Goal: Task Accomplishment & Management: Manage account settings

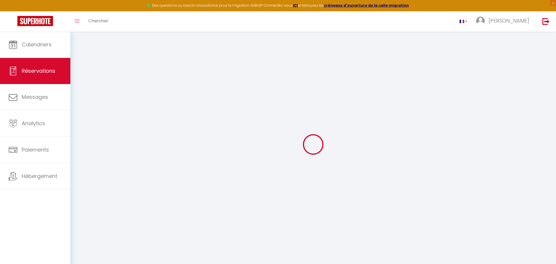
select select "not_cancelled"
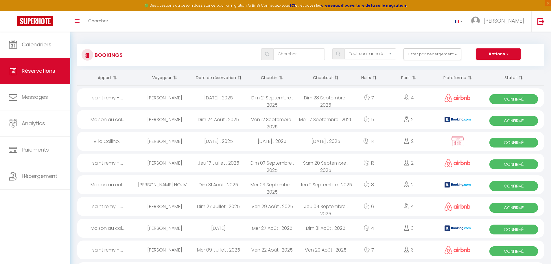
click at [547, 3] on span "×" at bounding box center [549, 3] width 6 height 6
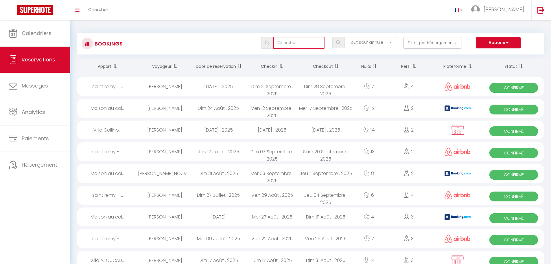
click at [290, 40] on input "text" at bounding box center [300, 43] width 52 height 12
paste input "Delgado"
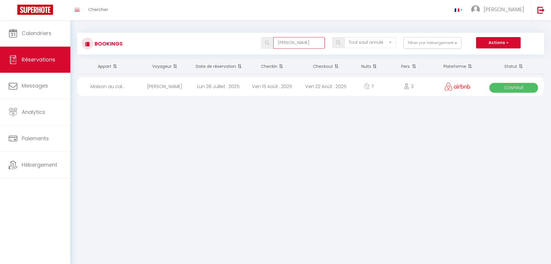
type input "Delgado"
click at [149, 88] on div "[PERSON_NAME]" at bounding box center [165, 86] width 54 height 19
select select "OK"
select select "1"
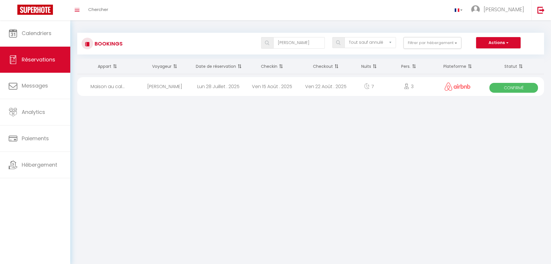
select select "0"
select select "1"
select select
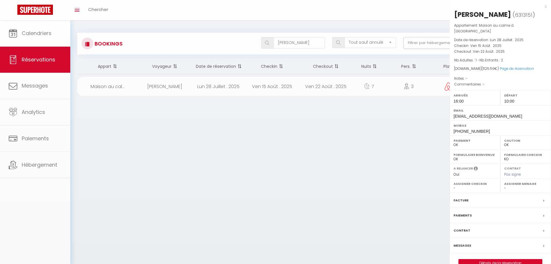
select select "38474"
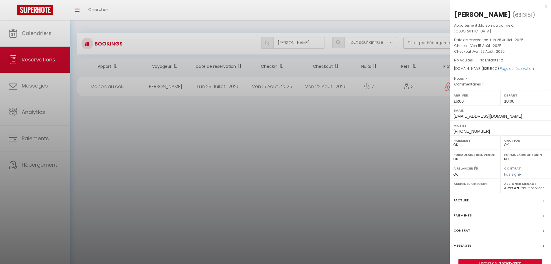
click at [467, 213] on div "Paiements" at bounding box center [500, 215] width 101 height 15
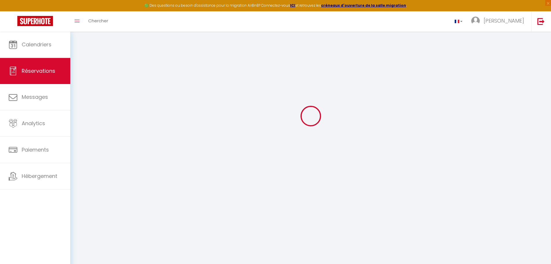
scroll to position [29, 0]
select select
checkbox input "false"
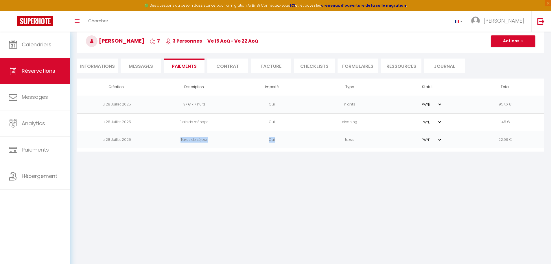
drag, startPoint x: 176, startPoint y: 142, endPoint x: 305, endPoint y: 146, distance: 128.9
click at [305, 146] on tr "lu 28 Juillet 2025 Taxes de séjour Oui taxes PAYÉ EN ATTENTE 22.99 €" at bounding box center [310, 140] width 467 height 18
drag, startPoint x: 340, startPoint y: 101, endPoint x: 355, endPoint y: 145, distance: 47.1
click at [355, 140] on tbody "lu 28 Juillet 2025 137 € x 7 nuits Oui nights PAYÉ EN ATTENTE 957.6 € lu 28 Jui…" at bounding box center [310, 122] width 467 height 53
click at [354, 180] on body "🟢 Des questions ou besoin d'assistance pour la migration AirBnB? Connectez-vous…" at bounding box center [275, 135] width 551 height 264
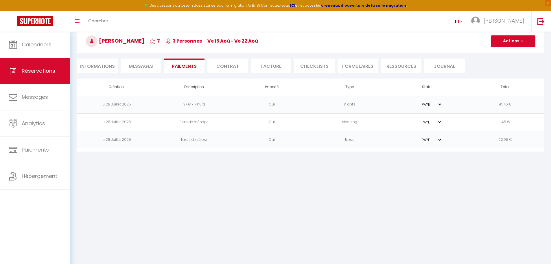
click at [428, 123] on select "PAYÉ EN ATTENTE" at bounding box center [427, 121] width 29 height 5
click at [102, 72] on li "Informations" at bounding box center [97, 65] width 41 height 14
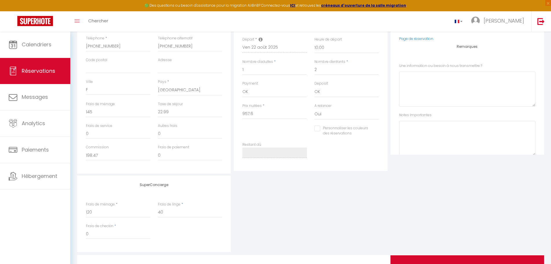
scroll to position [140, 0]
drag, startPoint x: 166, startPoint y: 215, endPoint x: 150, endPoint y: 217, distance: 16.0
click at [150, 217] on div "Frais de ménage * 120 Frais de linge * 40" at bounding box center [154, 213] width 144 height 22
click at [337, 228] on div "SuperConcierge Frais de ménage * 120 Frais de linge * 40 Frais de checkin * 0" at bounding box center [311, 214] width 470 height 76
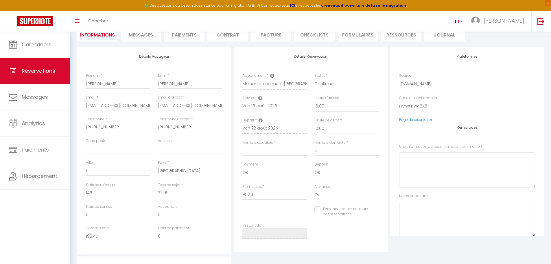
click at [283, 32] on li "Facture" at bounding box center [271, 34] width 41 height 14
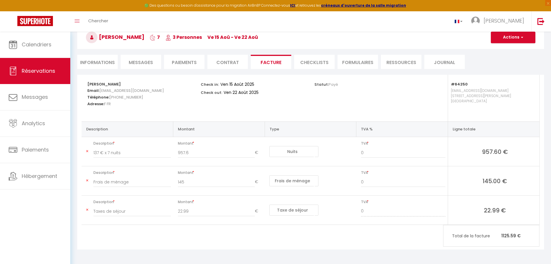
scroll to position [32, 0]
click at [112, 60] on li "Informations" at bounding box center [97, 62] width 41 height 14
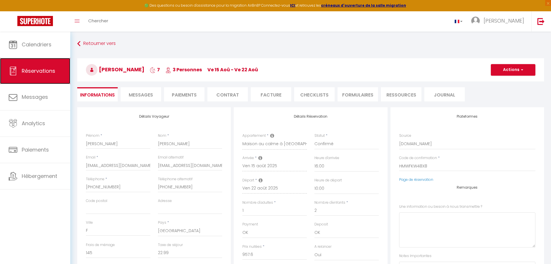
click at [34, 69] on span "Réservations" at bounding box center [39, 70] width 34 height 7
select select "not_cancelled"
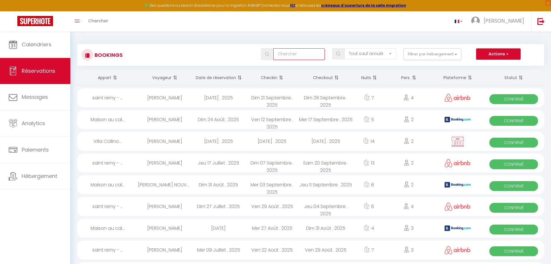
click at [299, 55] on input "text" at bounding box center [300, 54] width 52 height 12
paste input "Mariehe"
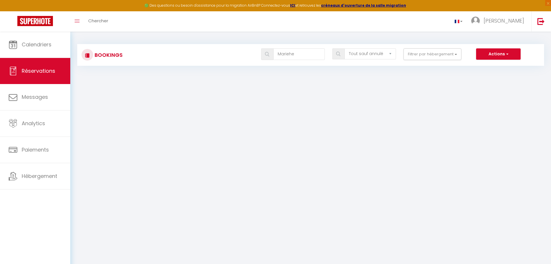
click at [313, 25] on div "Toggle menubar Chercher BUTTON Sophie Paramètres" at bounding box center [294, 21] width 505 height 20
click at [548, 2] on span "×" at bounding box center [549, 3] width 6 height 6
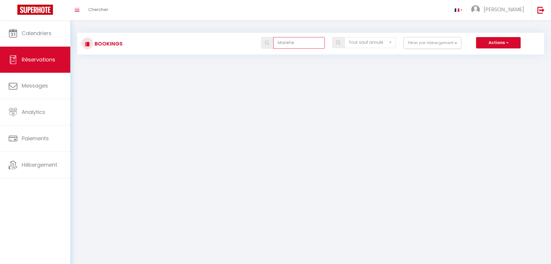
click at [313, 43] on input "Mariehe" at bounding box center [300, 43] width 52 height 12
click at [278, 43] on input "Mariehe" at bounding box center [300, 43] width 52 height 12
drag, startPoint x: 264, startPoint y: 41, endPoint x: 270, endPoint y: 44, distance: 6.8
click at [264, 41] on div at bounding box center [266, 42] width 8 height 5
click at [272, 44] on span at bounding box center [267, 43] width 12 height 12
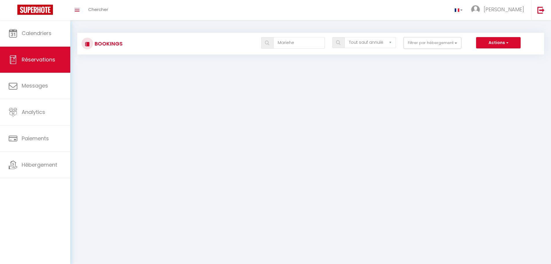
click at [267, 45] on img at bounding box center [267, 43] width 4 height 5
click at [290, 45] on input "Mariehe" at bounding box center [300, 43] width 52 height 12
click at [291, 45] on input "Mariehe" at bounding box center [300, 43] width 52 height 12
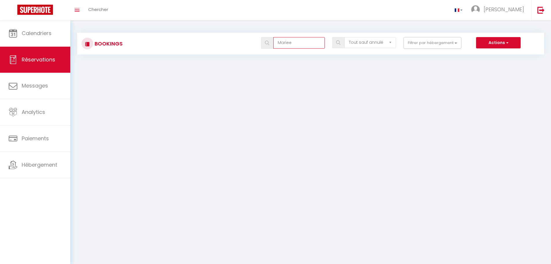
type input "Marie=e"
click at [302, 44] on input "Marie=e" at bounding box center [300, 43] width 52 height 12
drag, startPoint x: 302, startPoint y: 44, endPoint x: 219, endPoint y: 51, distance: 82.4
click at [219, 51] on div "Bookings Marie=e Tous les statuts Annulé Confirmé Non Confirmé Tout sauf annulé…" at bounding box center [310, 44] width 467 height 22
click at [65, 63] on link "Réservations" at bounding box center [35, 60] width 70 height 26
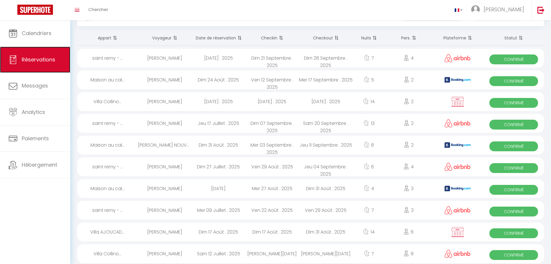
scroll to position [29, 0]
click at [363, 14] on div "Toggle menubar Chercher BUTTON Sophie Paramètres" at bounding box center [294, 10] width 505 height 20
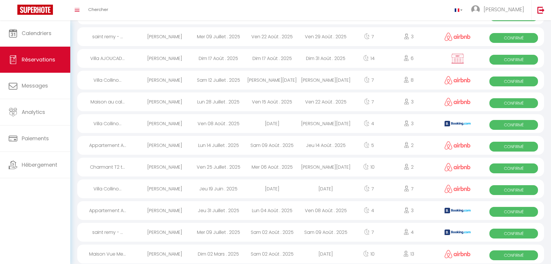
scroll to position [202, 0]
click at [162, 192] on div "[PERSON_NAME]" at bounding box center [165, 188] width 54 height 19
select select "OK"
select select "1"
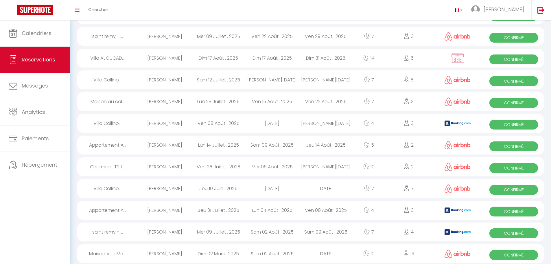
select select "0"
select select "1"
select select
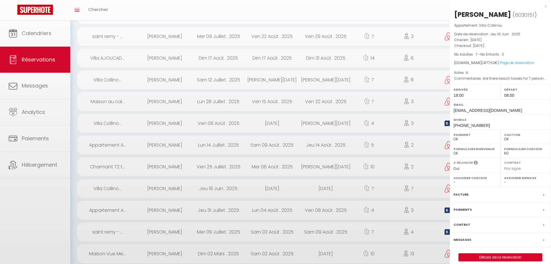
select select "38474"
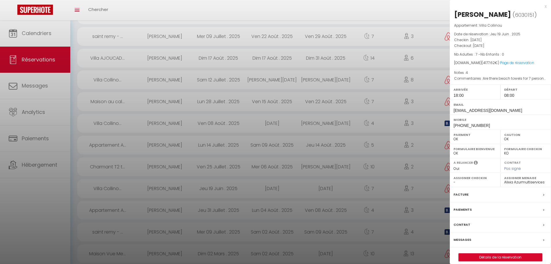
click at [472, 202] on div "Facture" at bounding box center [500, 194] width 101 height 15
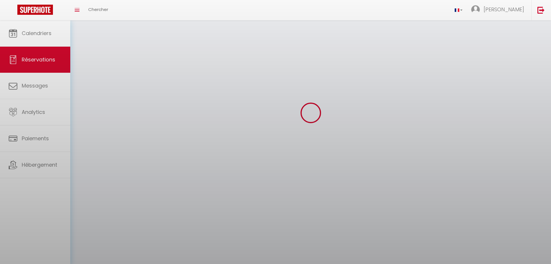
click at [465, 205] on div at bounding box center [275, 132] width 551 height 264
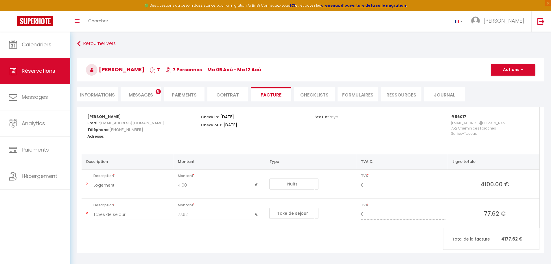
click at [116, 94] on li "Informations" at bounding box center [97, 94] width 41 height 14
select select
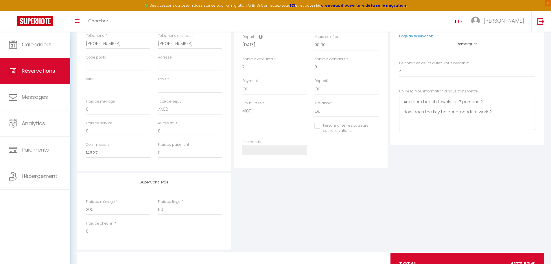
scroll to position [144, 0]
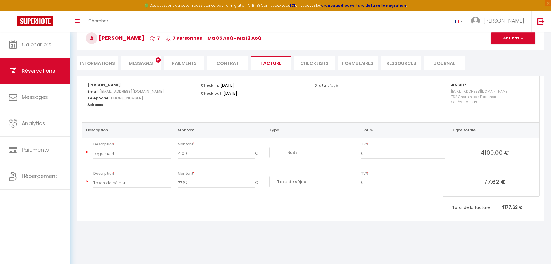
scroll to position [32, 0]
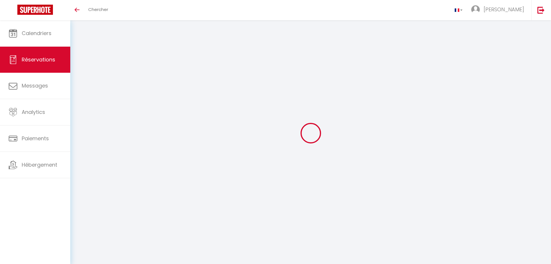
select select "not_cancelled"
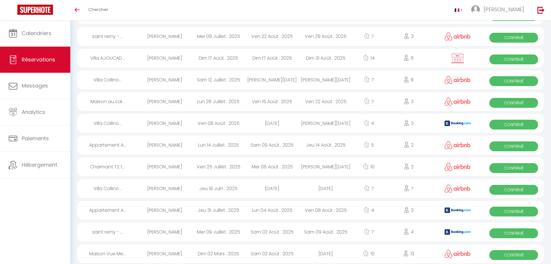
click at [115, 189] on div "Villa Collino..." at bounding box center [107, 188] width 61 height 19
select select "OK"
select select "1"
select select "0"
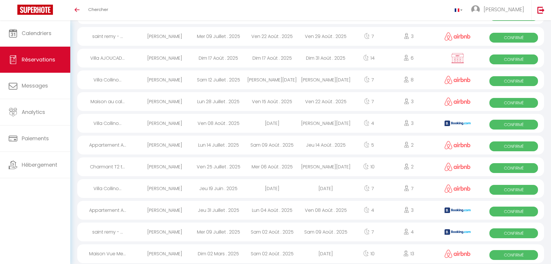
select select "1"
select select
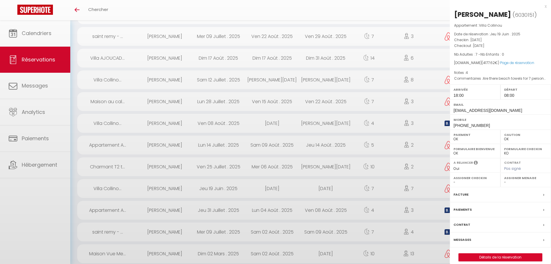
select select "38474"
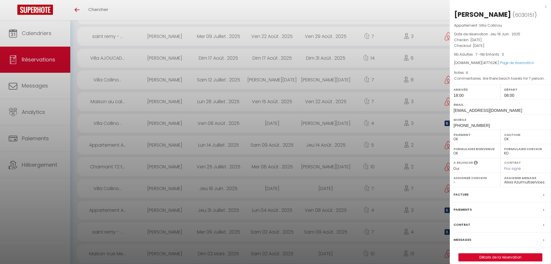
click at [487, 202] on div "Facture" at bounding box center [500, 194] width 101 height 15
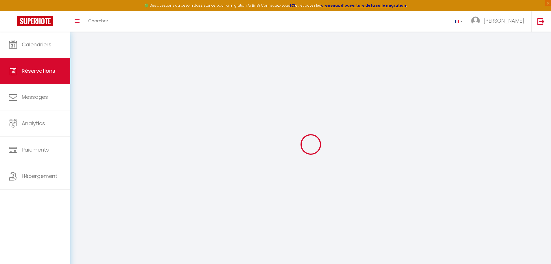
select select "taxes"
select select
checkbox input "false"
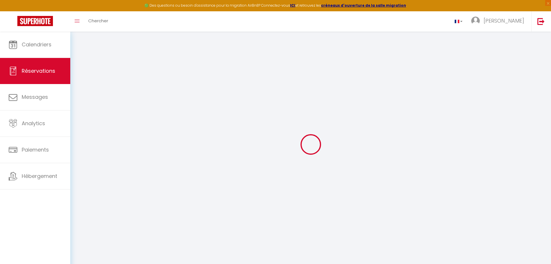
select index
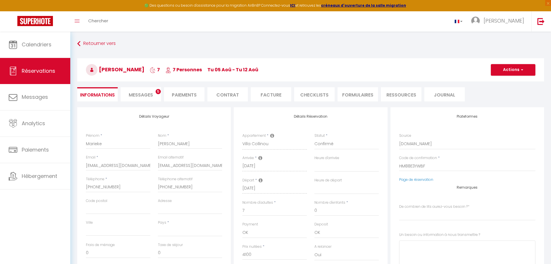
select select
checkbox input "false"
select index "4"
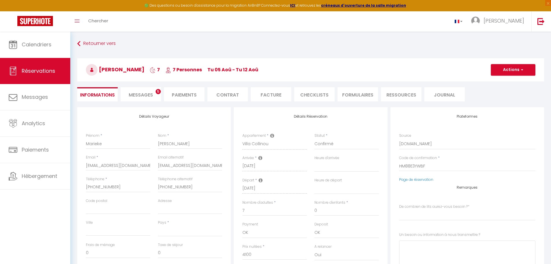
type \?1 "Are there beach towels for 7 persons ? How does the key holder procedure work ?"
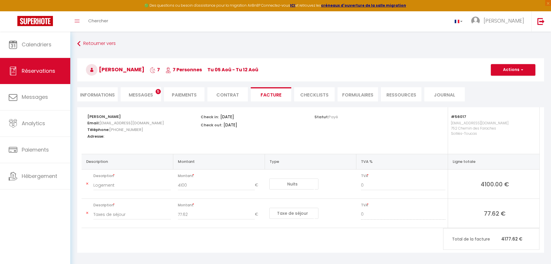
click at [107, 101] on div "Retourner vers Marieke Van Heeswijk 7 7 Personnes Tu 05 Aoû - Tu 12 Aoû Actions…" at bounding box center [311, 72] width 475 height 69
click at [109, 96] on li "Informations" at bounding box center [97, 94] width 41 height 14
select select
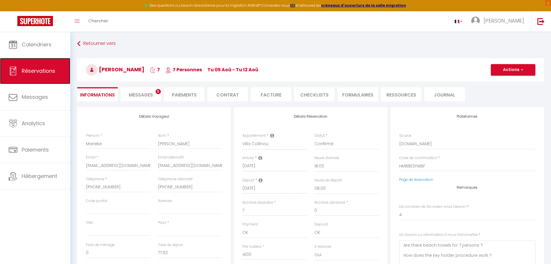
click at [46, 71] on span "Réservations" at bounding box center [39, 70] width 34 height 7
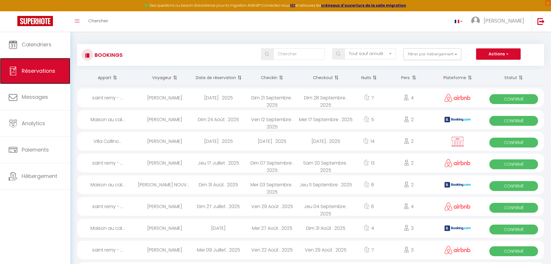
click at [25, 69] on span "Réservations" at bounding box center [39, 70] width 34 height 7
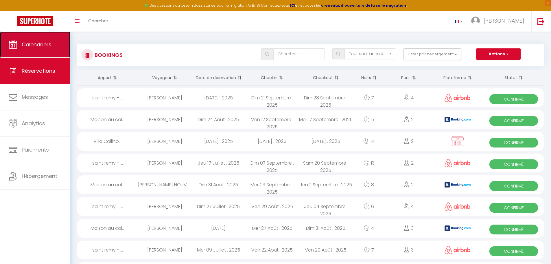
click at [37, 48] on link "Calendriers" at bounding box center [35, 45] width 70 height 26
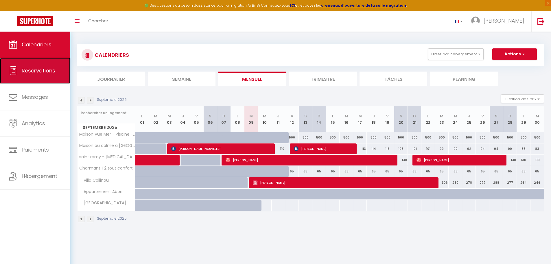
click at [33, 66] on link "Réservations" at bounding box center [35, 71] width 70 height 26
select select "not_cancelled"
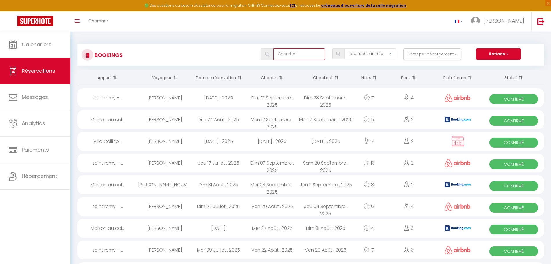
click at [285, 49] on input "text" at bounding box center [300, 54] width 52 height 12
paste input "Derulle"
type input "Derulle"
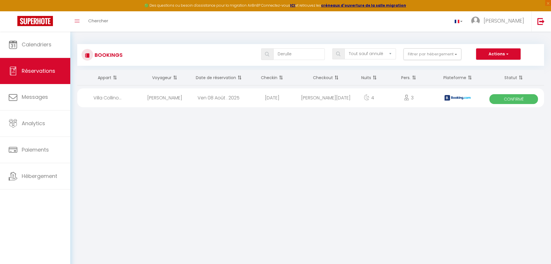
click at [217, 102] on div "Ven 08 Août . 2025" at bounding box center [219, 97] width 54 height 19
select select "OK"
select select "1"
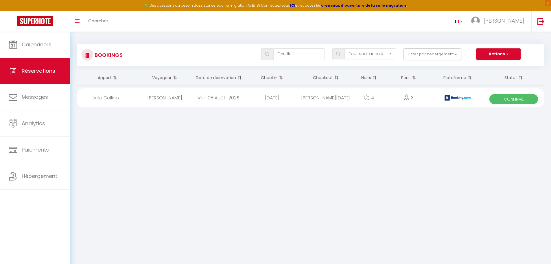
select select "1"
select select
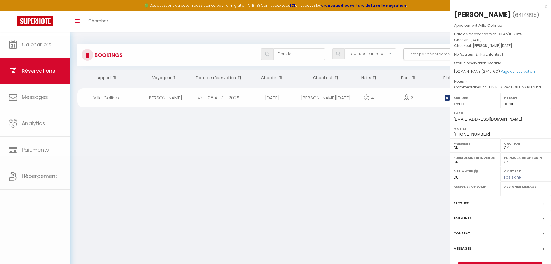
select select "38474"
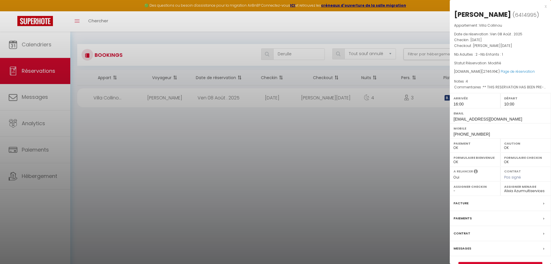
click at [469, 201] on div "Facture" at bounding box center [500, 203] width 101 height 15
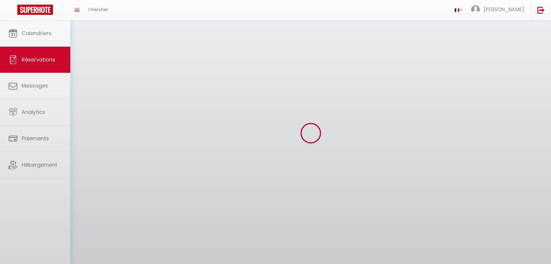
click at [462, 203] on div at bounding box center [275, 132] width 551 height 264
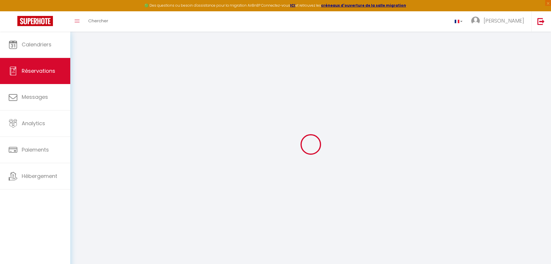
select select "cleaning"
select select "taxes"
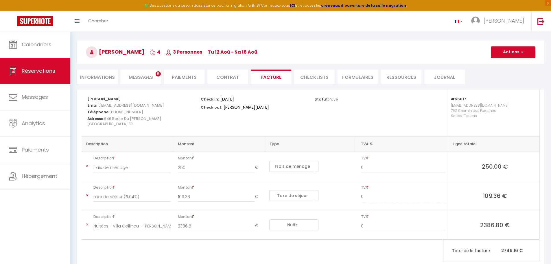
scroll to position [32, 0]
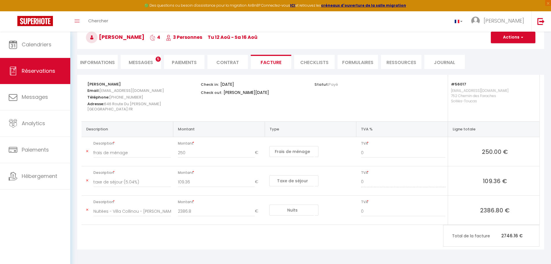
click at [197, 61] on li "Paiements" at bounding box center [184, 62] width 41 height 14
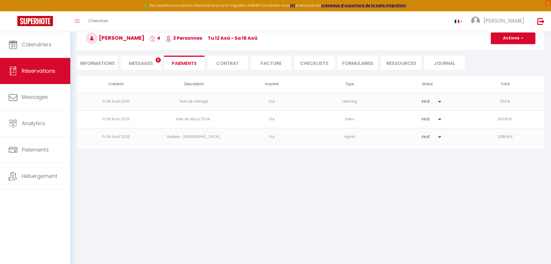
click at [92, 71] on div "Retourner vers Christophe Derulle 4 3 Personnes Tu 12 Aoû - Sa 16 Aoû Actions E…" at bounding box center [311, 41] width 475 height 69
click at [100, 63] on li "Informations" at bounding box center [97, 63] width 41 height 14
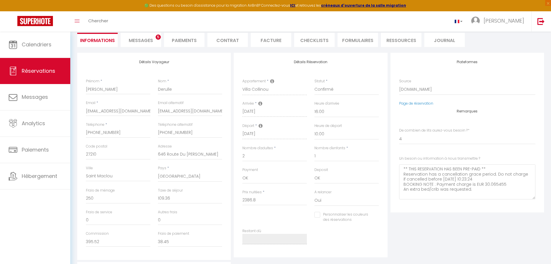
scroll to position [54, 0]
click at [194, 41] on li "Paiements" at bounding box center [184, 40] width 41 height 14
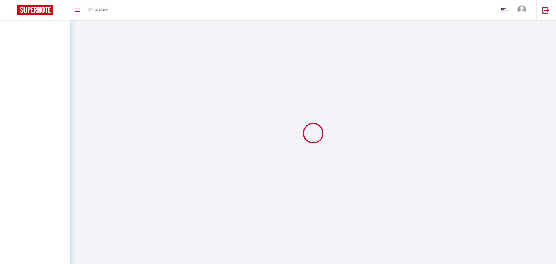
select select
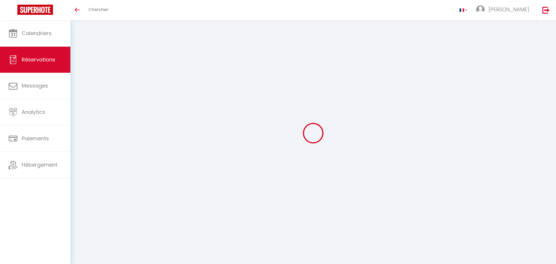
select select
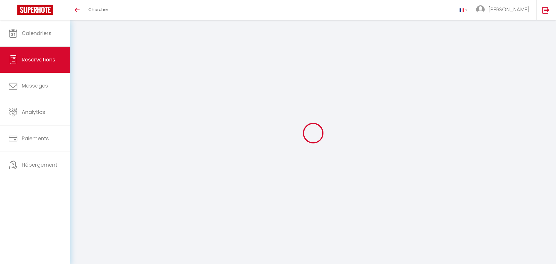
select select
checkbox input "false"
select select
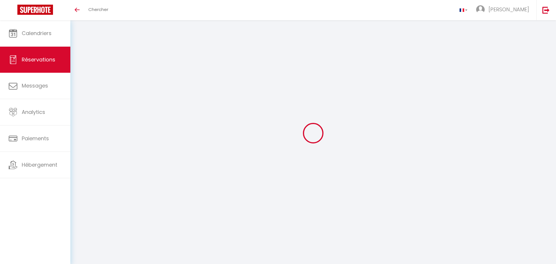
select select
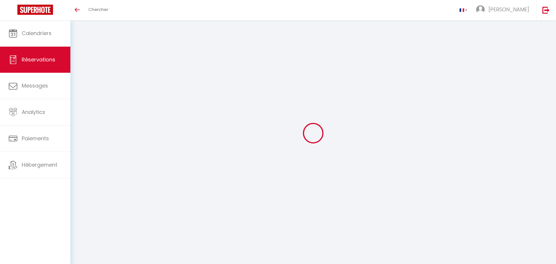
checkbox input "false"
select select
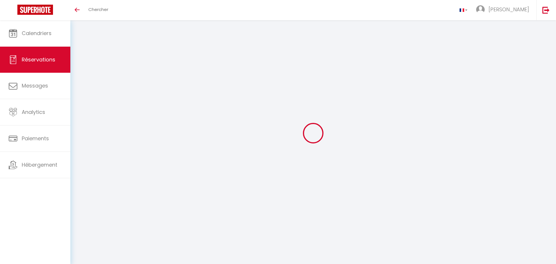
select select
checkbox input "false"
select select
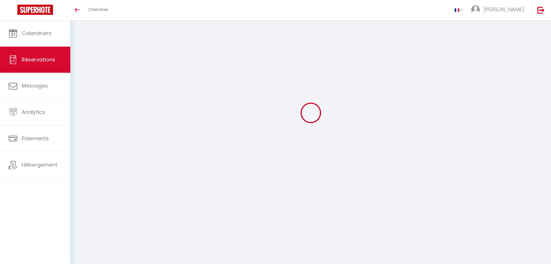
select select
checkbox input "false"
select index
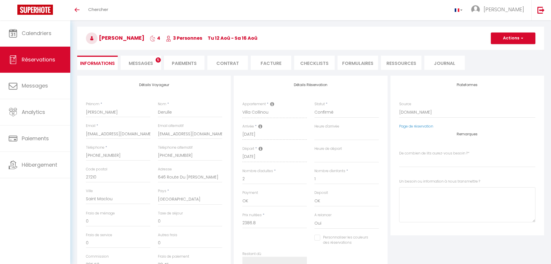
select select
checkbox input "false"
select index "4"
type \?1 "** THIS RESERVATION HAS BEEN PRE-PAID ** Reservation has a cancellation grace p…"
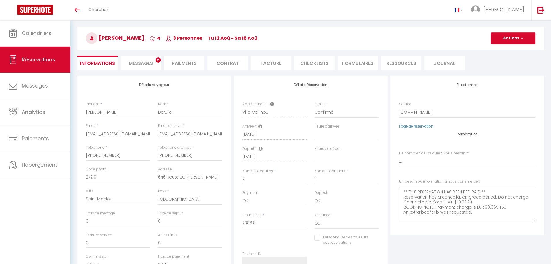
type input "250"
type input "109.36"
select select
checkbox input "false"
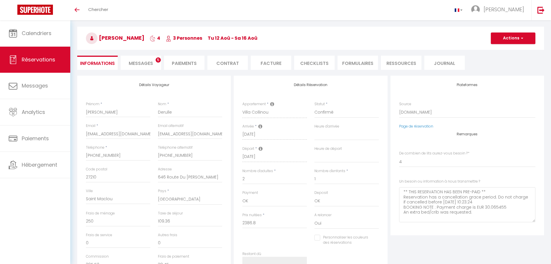
select select "16:00"
select select "10:00"
click at [37, 59] on span "Réservations" at bounding box center [39, 59] width 34 height 7
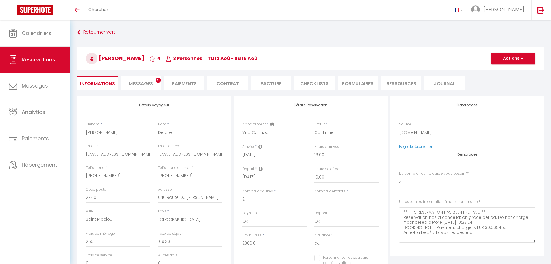
select select "not_cancelled"
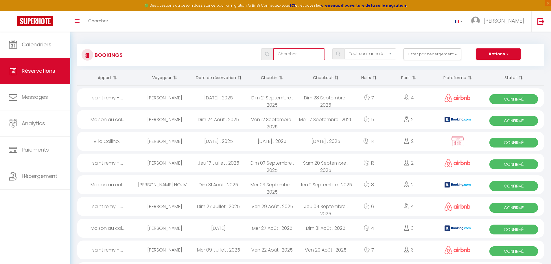
click at [277, 57] on input "text" at bounding box center [300, 54] width 52 height 12
paste input "Bruyas"
type input "Bruyas"
select select
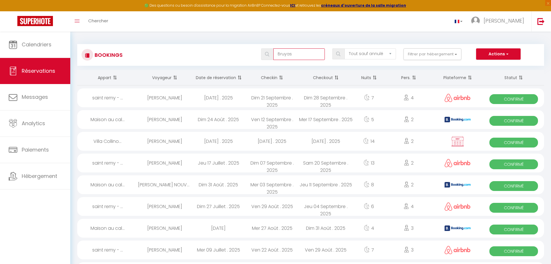
select select
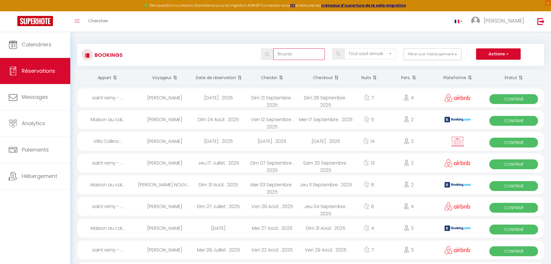
type input "Bruyas"
click at [263, 54] on div at bounding box center [266, 54] width 8 height 5
select select
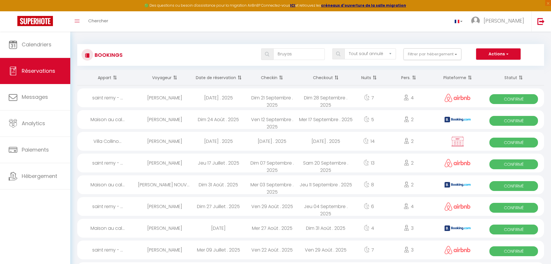
select select
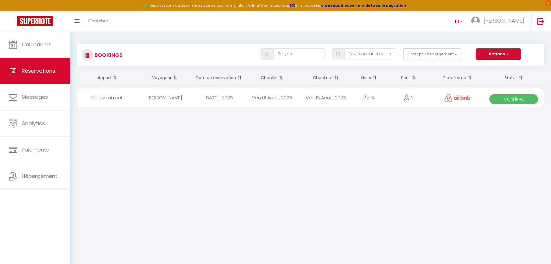
click at [265, 53] on div at bounding box center [266, 54] width 8 height 5
click at [214, 98] on div "[DATE] Avril . 2025" at bounding box center [219, 97] width 54 height 19
select select "OK"
select select "1"
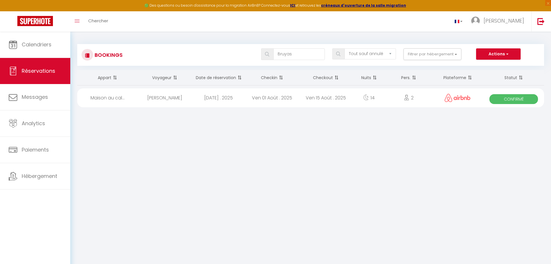
select select "1"
select select
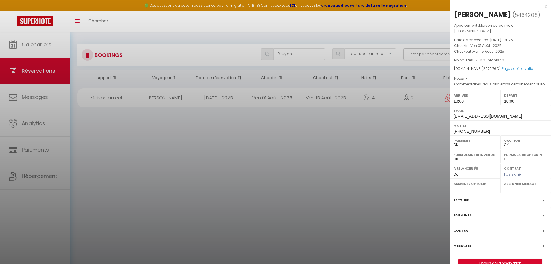
click at [461, 197] on label "Facture" at bounding box center [461, 200] width 15 height 6
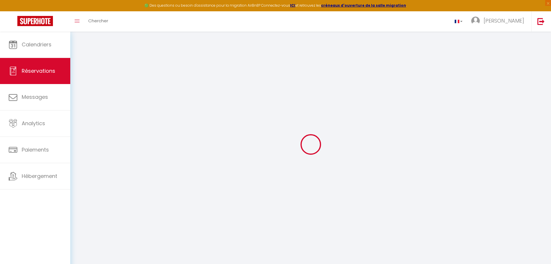
select select "not_cancelled"
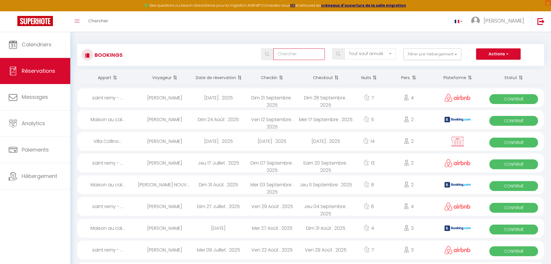
click at [284, 55] on input "text" at bounding box center [300, 54] width 52 height 12
paste input "Bruyas"
click at [269, 53] on img at bounding box center [267, 54] width 4 height 5
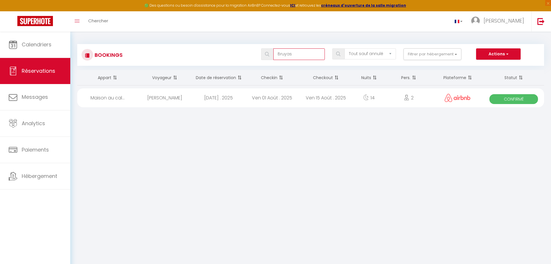
click at [322, 60] on input "Bruyas" at bounding box center [300, 54] width 52 height 12
click at [320, 57] on input "Bruyas" at bounding box center [300, 54] width 52 height 12
paste input "ZEC"
click at [266, 57] on span at bounding box center [267, 54] width 12 height 12
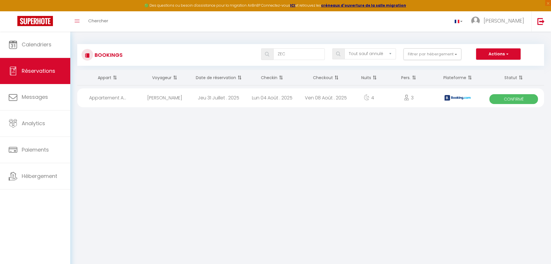
click at [266, 57] on span at bounding box center [267, 54] width 12 height 12
click at [290, 55] on input "ZEC" at bounding box center [300, 54] width 52 height 12
type input "Z"
click at [269, 53] on img at bounding box center [267, 54] width 4 height 5
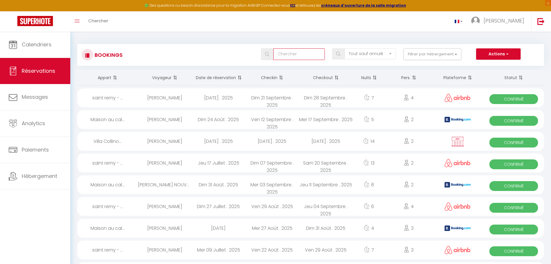
click at [313, 55] on input "text" at bounding box center [300, 54] width 52 height 12
paste input "Vandenhaume"
type input "Vandenhaume"
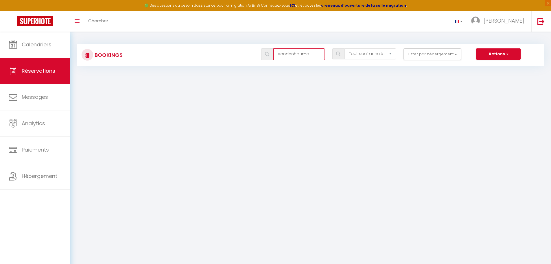
click at [275, 51] on input "Vandenhaume" at bounding box center [300, 54] width 52 height 12
drag, startPoint x: 275, startPoint y: 51, endPoint x: 328, endPoint y: 49, distance: 52.4
click at [328, 49] on div "Vandenhaume" at bounding box center [293, 54] width 71 height 12
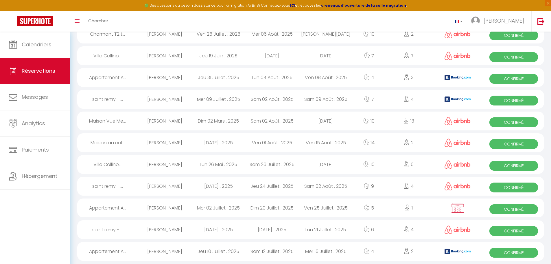
scroll to position [346, 0]
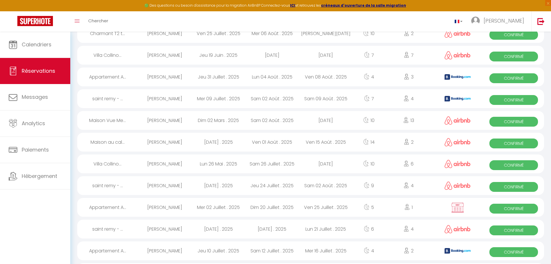
click at [157, 101] on div "[PERSON_NAME]" at bounding box center [165, 98] width 54 height 19
select select "OK"
select select "1"
select select "0"
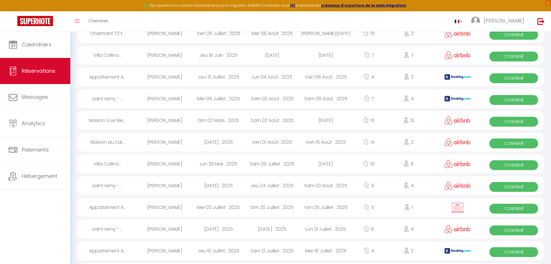
select select "1"
select select
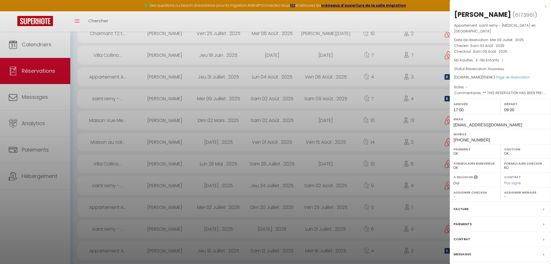
select select "49793"
click at [467, 226] on label "Paiements" at bounding box center [463, 224] width 18 height 6
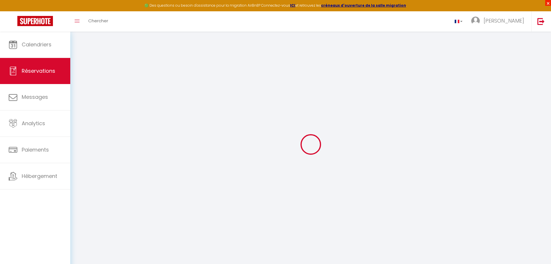
click at [548, 2] on span "×" at bounding box center [549, 3] width 6 height 6
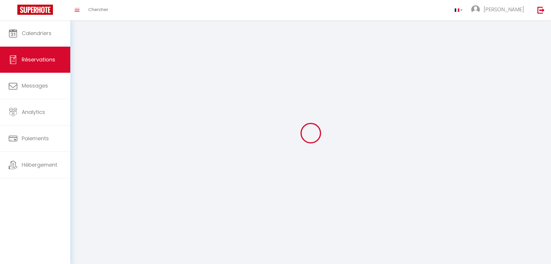
select select
checkbox input "false"
select select
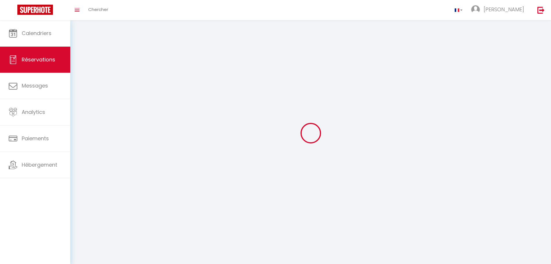
checkbox input "false"
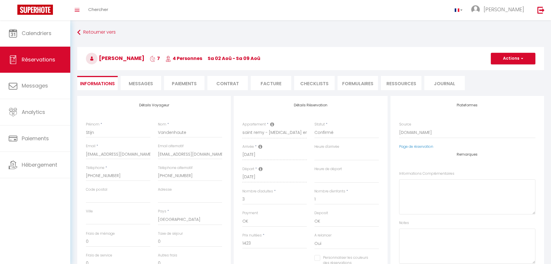
select select
checkbox input "false"
type Complémentaires0 "** THIS RESERVATION HAS BEEN PRE-PAID ** Reservation has a cancellation grace p…"
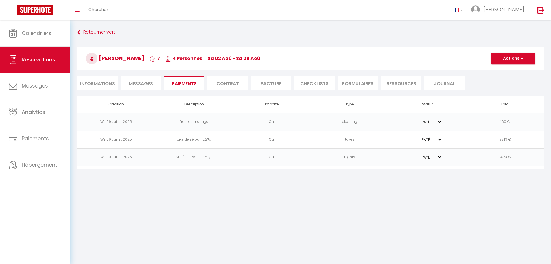
select select "17:00"
select select "09:00"
click at [94, 85] on li "Informations" at bounding box center [97, 83] width 41 height 14
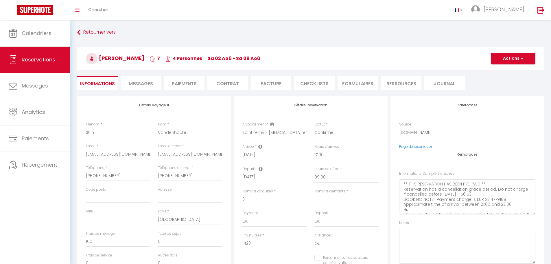
click at [140, 58] on span "Stijn Vandenhaute" at bounding box center [115, 57] width 58 height 7
copy span "h"
click at [130, 59] on span "Stijn Vandenhaute" at bounding box center [115, 57] width 58 height 7
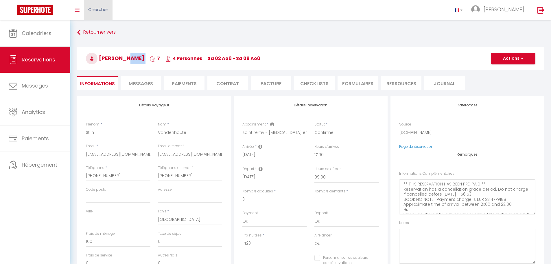
copy h3 "Vandenhaute"
click at [31, 55] on link "Réservations" at bounding box center [35, 60] width 70 height 26
select select "not_cancelled"
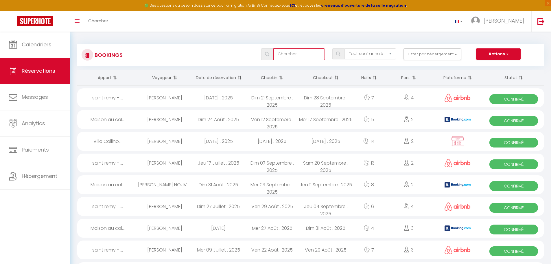
click at [303, 58] on input "text" at bounding box center [300, 54] width 52 height 12
paste input "Eloise LORENZI"
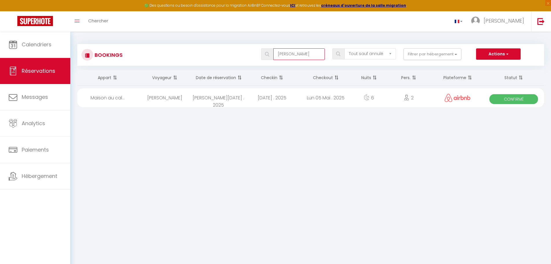
type input "Eloise LORENZI"
click at [221, 95] on div "[PERSON_NAME] 26 Avril . 2025" at bounding box center [219, 97] width 54 height 19
select select "OK"
select select "1"
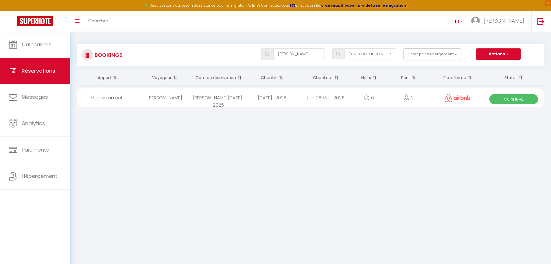
select select "0"
select select "1"
select select
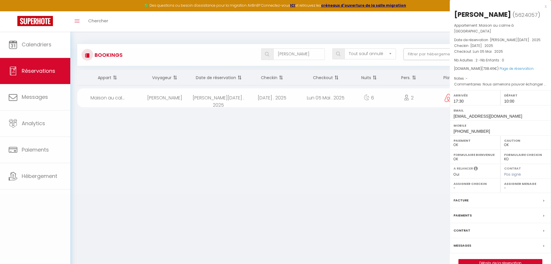
select select "44631"
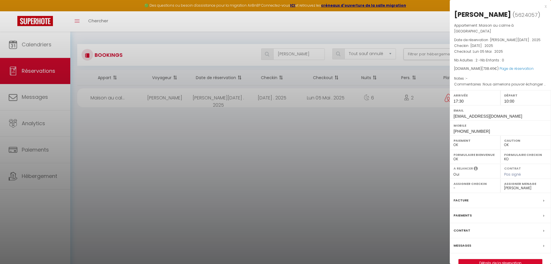
click at [458, 212] on label "Paiements" at bounding box center [463, 215] width 18 height 6
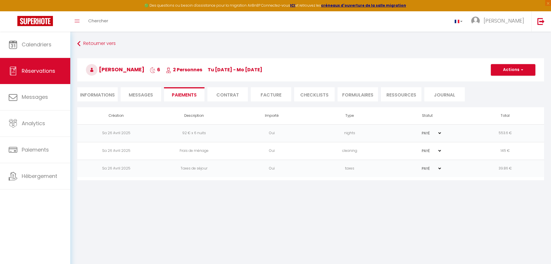
click at [142, 94] on span "Messages" at bounding box center [141, 94] width 24 height 7
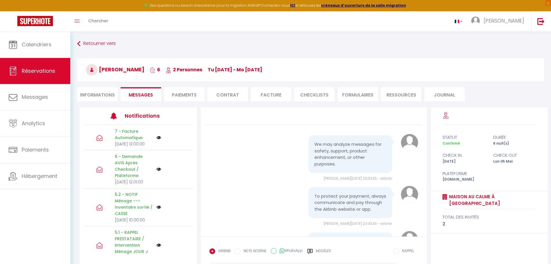
click at [100, 95] on li "Informations" at bounding box center [97, 94] width 41 height 14
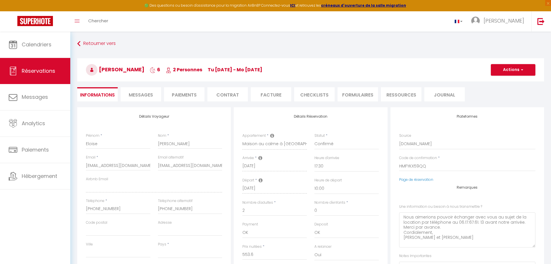
select select
checkbox input "false"
select select
checkbox input "false"
click at [266, 97] on li "Facture" at bounding box center [271, 94] width 41 height 14
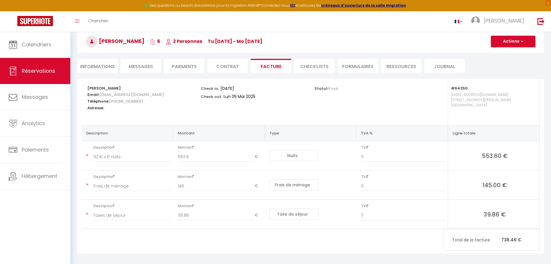
scroll to position [29, 0]
click at [101, 63] on li "Informations" at bounding box center [97, 65] width 41 height 14
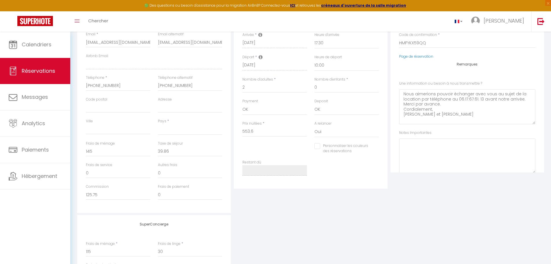
scroll to position [144, 0]
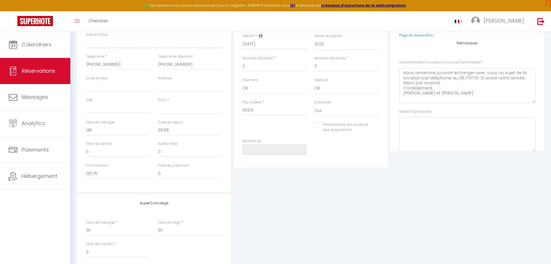
select select
checkbox input "false"
select select
checkbox input "false"
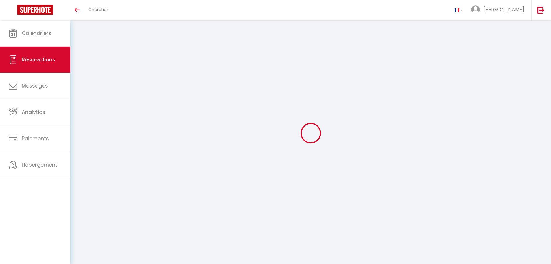
click at [39, 55] on link "Réservations" at bounding box center [35, 60] width 70 height 26
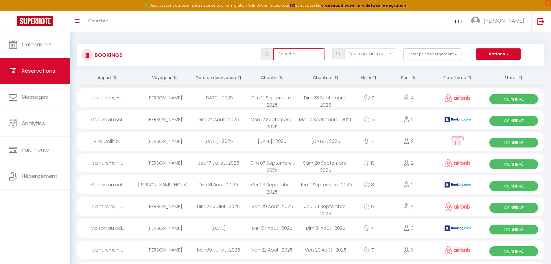
click at [295, 53] on input "text" at bounding box center [300, 54] width 52 height 12
paste input "[PERSON_NAME]"
type input "[PERSON_NAME]"
click at [259, 54] on div "[PERSON_NAME]" at bounding box center [293, 54] width 71 height 12
click at [265, 55] on div at bounding box center [266, 54] width 8 height 5
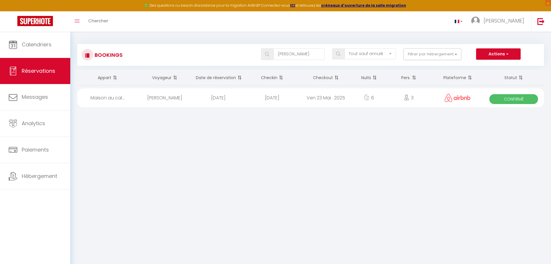
click at [234, 103] on div "[DATE]" at bounding box center [219, 97] width 54 height 19
select select "OK"
select select "1"
select select "0"
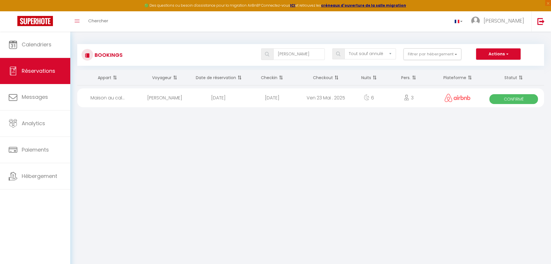
select select "1"
select select
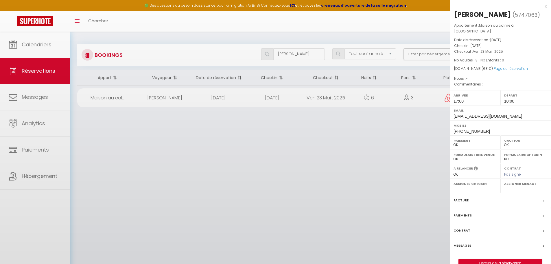
select select "38474"
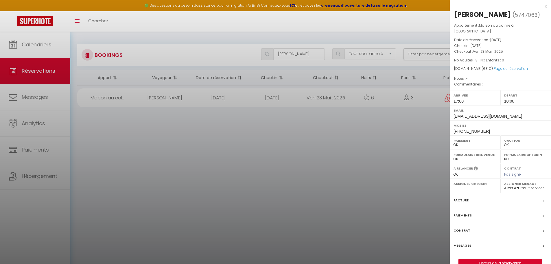
click at [458, 197] on label "Facture" at bounding box center [461, 200] width 15 height 6
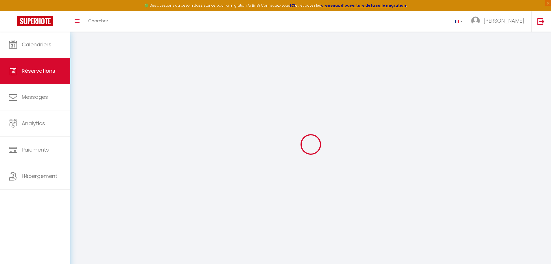
select select "cleaning"
select select "taxes"
select select
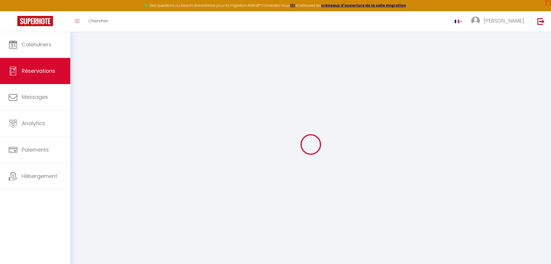
checkbox input "false"
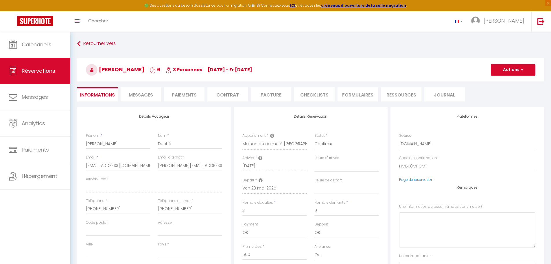
select select
checkbox input "false"
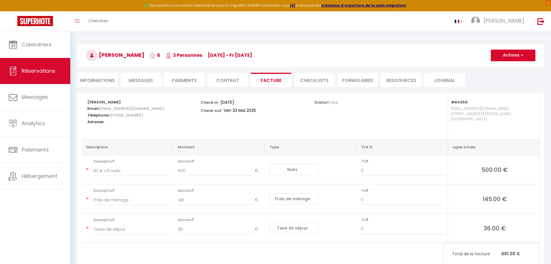
scroll to position [32, 0]
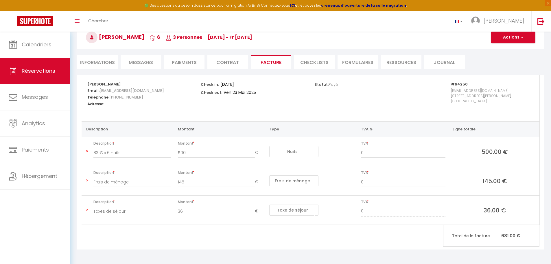
click at [112, 54] on div "Retourner vers Isabelle Duché 6 3 Personnes Sa 17 Mai - Fr 23 Mai Actions Enreg…" at bounding box center [311, 40] width 475 height 69
click at [104, 63] on li "Informations" at bounding box center [97, 62] width 41 height 14
select select
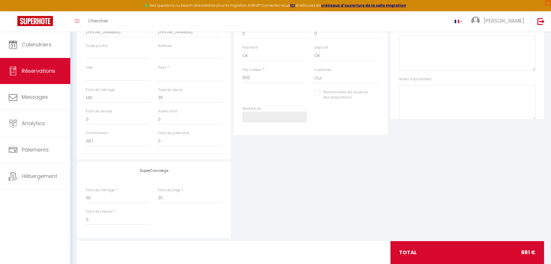
scroll to position [177, 0]
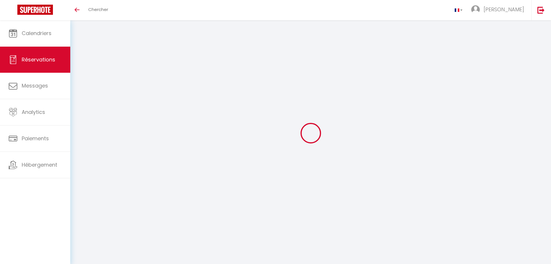
click at [34, 66] on link "Réservations" at bounding box center [35, 60] width 70 height 26
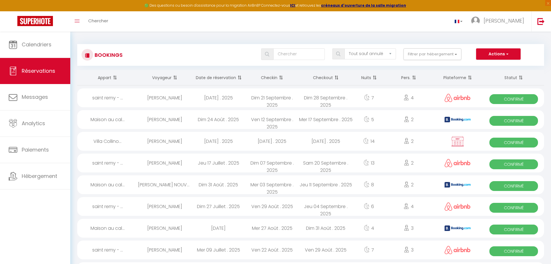
click at [304, 46] on div "Bookings Tous les statuts Annulé Confirmé Non Confirmé Tout sauf annulé No Show…" at bounding box center [310, 55] width 467 height 22
click at [300, 55] on input "text" at bounding box center [300, 54] width 52 height 12
paste input "[PERSON_NAME]"
type input "[PERSON_NAME]"
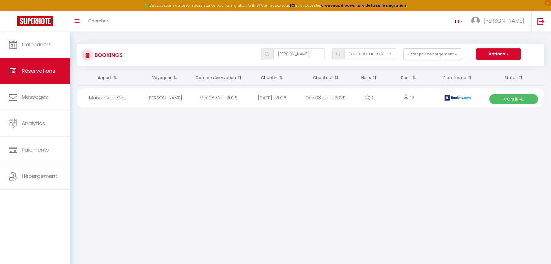
click at [272, 58] on span at bounding box center [267, 54] width 12 height 12
click at [236, 95] on div "Mer 28 Mai . 2025" at bounding box center [219, 97] width 54 height 19
select select "OK"
select select "0"
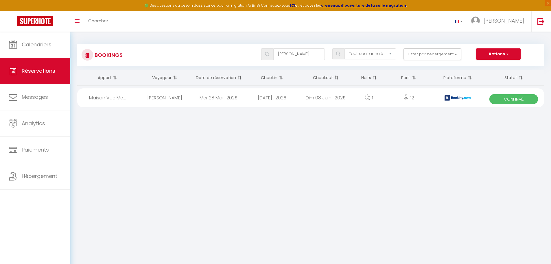
select select "0"
select select "1"
select select
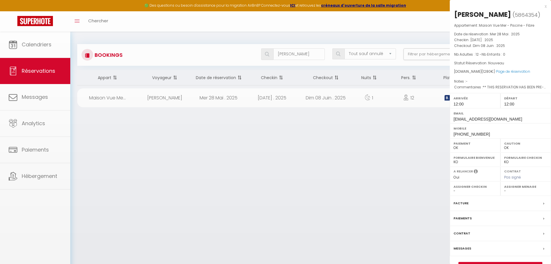
select select "38474"
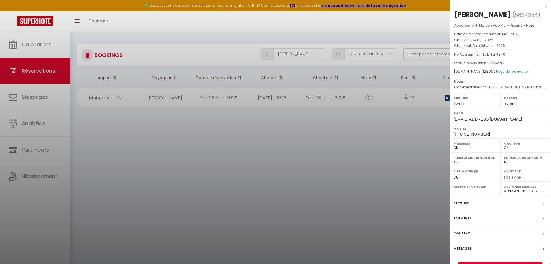
click at [465, 212] on div "Paiements" at bounding box center [500, 218] width 101 height 15
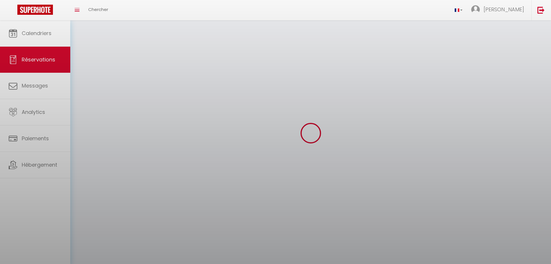
click at [465, 218] on div at bounding box center [275, 132] width 551 height 264
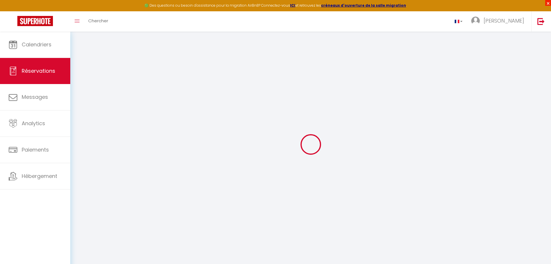
click at [548, 4] on span "×" at bounding box center [549, 3] width 6 height 6
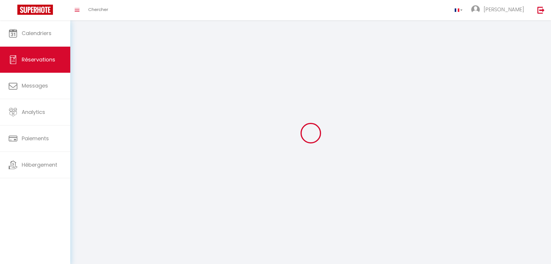
select select
checkbox input "false"
select index
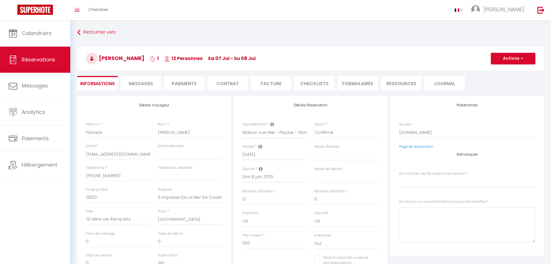
select select
checkbox input "false"
select index
type \?1 "** THIS RESERVATION HAS BEEN PRE-PAID ** Reservation has a cancellation grace p…"
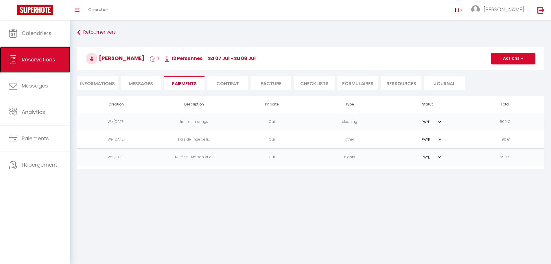
click at [38, 62] on span "Réservations" at bounding box center [39, 59] width 34 height 7
select select "not_cancelled"
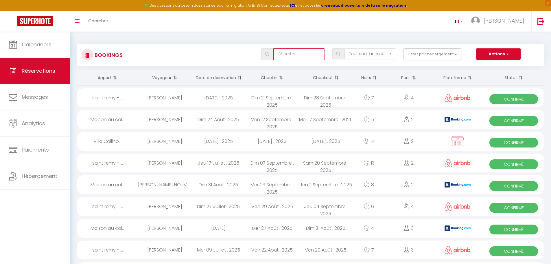
click at [303, 53] on input "text" at bounding box center [300, 54] width 52 height 12
paste input "[PERSON_NAME]"
type input "[PERSON_NAME]"
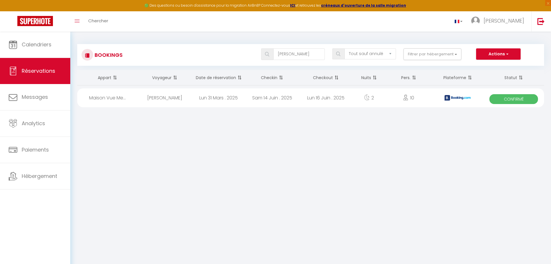
click at [254, 99] on div "Sam 14 Juin . 2025" at bounding box center [272, 97] width 54 height 19
select select "OK"
select select "KO"
select select "1"
select select "0"
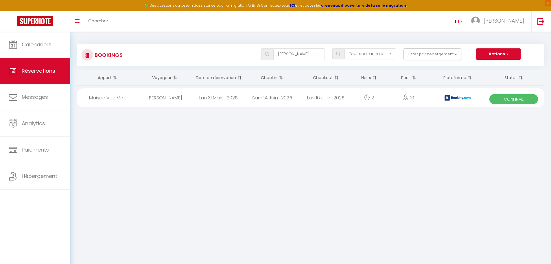
select select "1"
select select
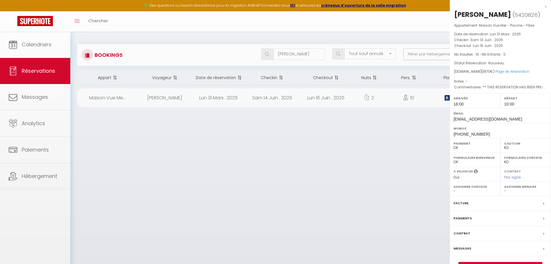
select select "38474"
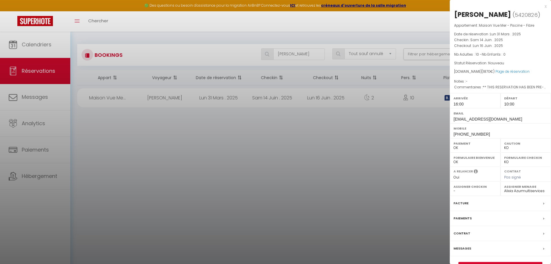
click at [462, 220] on label "Paiements" at bounding box center [463, 218] width 18 height 6
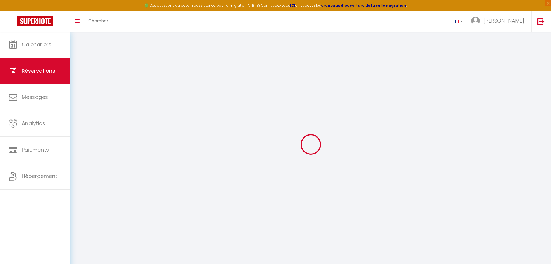
select select
checkbox input "false"
select index
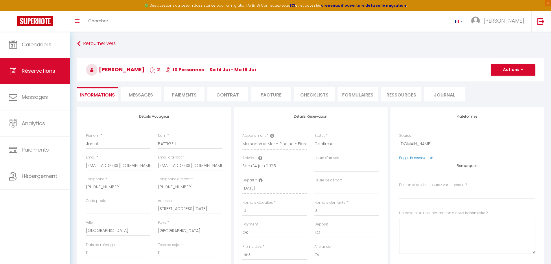
select select
checkbox input "false"
select index
type \?1 "** THIS RESERVATION HAS BEEN PRE-PAID ** BOOKING NOTE : Payment charge is EUR 2…"
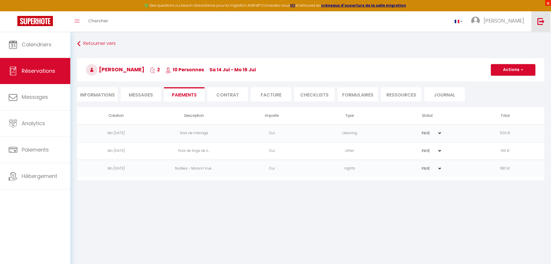
drag, startPoint x: 551, startPoint y: 4, endPoint x: 542, endPoint y: 16, distance: 14.6
click at [551, 5] on span "×" at bounding box center [549, 3] width 6 height 6
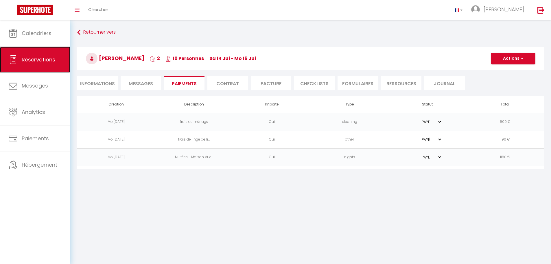
click at [34, 63] on link "Réservations" at bounding box center [35, 60] width 70 height 26
select select "not_cancelled"
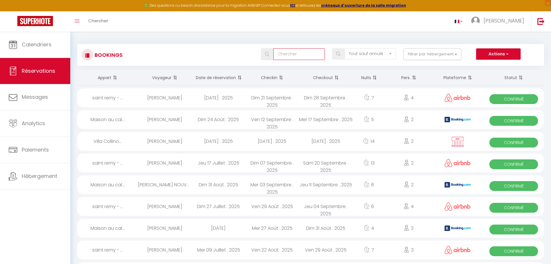
click at [288, 58] on input "text" at bounding box center [300, 54] width 52 height 12
paste input "[PERSON_NAME]"
type input "[PERSON_NAME]"
click at [266, 56] on img at bounding box center [267, 54] width 4 height 5
click at [311, 56] on input "[PERSON_NAME]" at bounding box center [300, 54] width 52 height 12
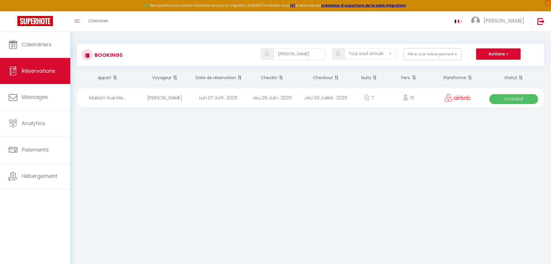
click at [222, 104] on div "Lun 07 Avril . 2025" at bounding box center [219, 97] width 54 height 19
select select "OK"
select select "1"
select select "0"
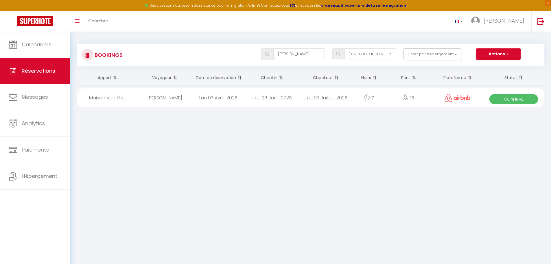
select select "1"
select select
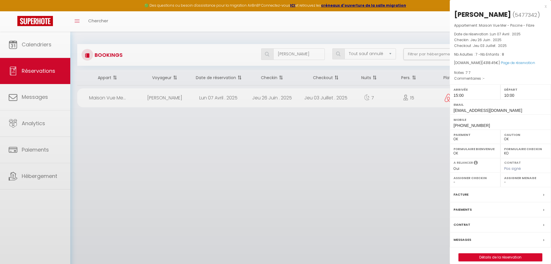
select select "38474"
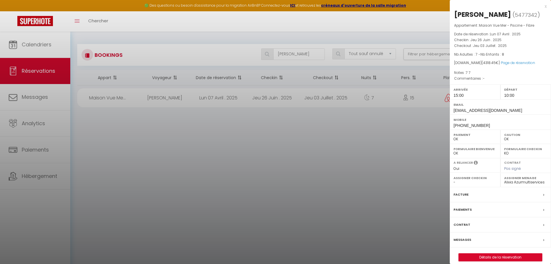
click at [463, 198] on div "Facture" at bounding box center [500, 194] width 101 height 15
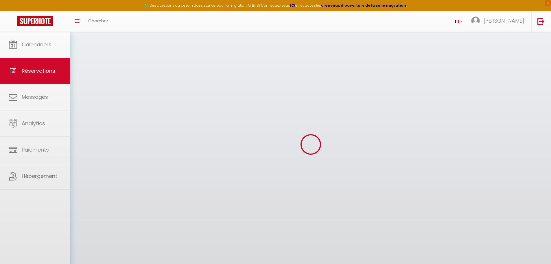
click at [464, 195] on div at bounding box center [275, 132] width 551 height 264
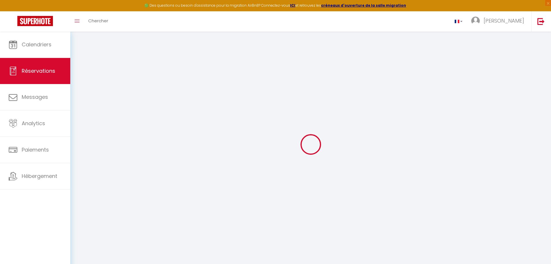
select select "cleaning"
select select "taxes"
select select
checkbox input "false"
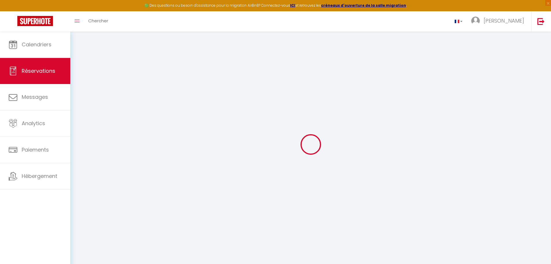
select index
select select
checkbox input "false"
select index
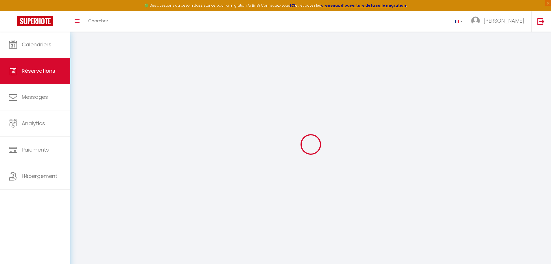
type \?1 "-"
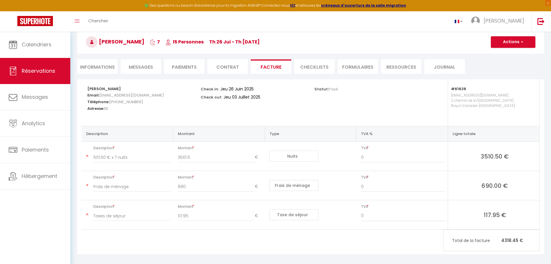
scroll to position [28, 0]
click at [97, 69] on li "Informations" at bounding box center [97, 66] width 41 height 14
select index
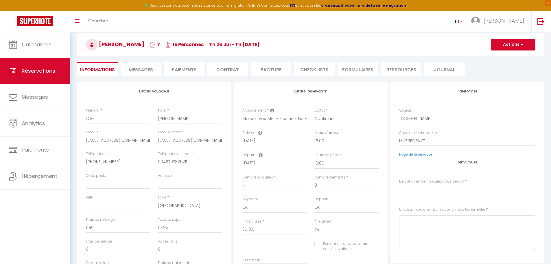
click at [276, 67] on li "Facture" at bounding box center [271, 69] width 41 height 14
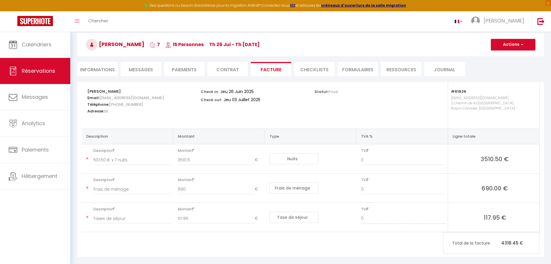
scroll to position [25, 0]
click at [19, 68] on link "Réservations" at bounding box center [35, 71] width 70 height 26
select select "not_cancelled"
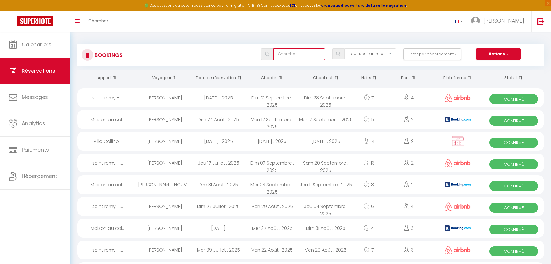
click at [299, 52] on input "text" at bounding box center [300, 54] width 52 height 12
paste input "[PERSON_NAME]"
type input "[PERSON_NAME]"
click at [267, 54] on img at bounding box center [267, 54] width 4 height 5
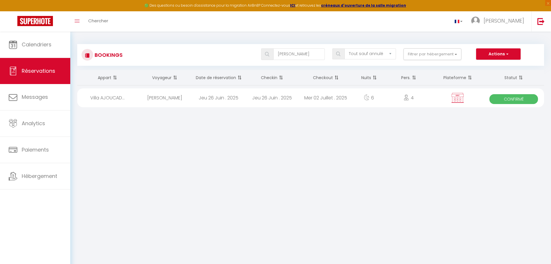
click at [278, 104] on div "Jeu 26 Juin . 2025" at bounding box center [272, 97] width 54 height 19
select select "OK"
select select "KO"
select select "0"
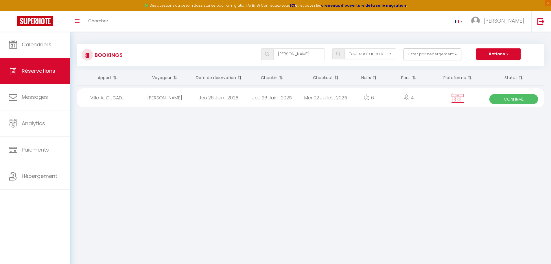
select select "1"
select select
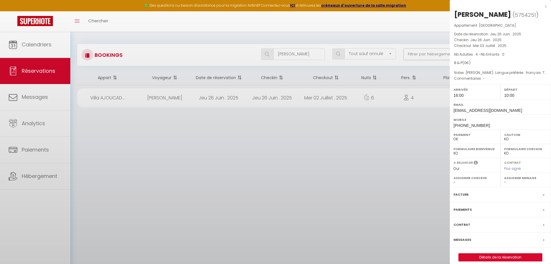
select select "38474"
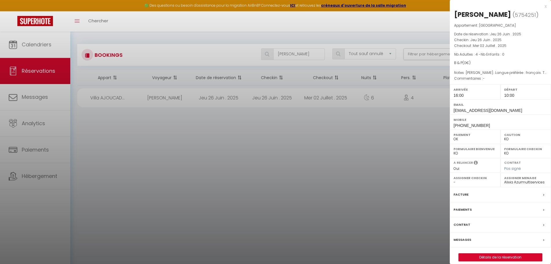
click at [466, 193] on label "Facture" at bounding box center [461, 194] width 15 height 6
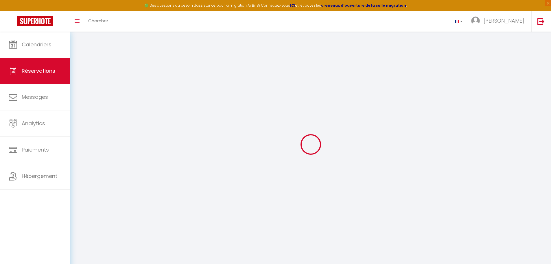
select select
checkbox input "false"
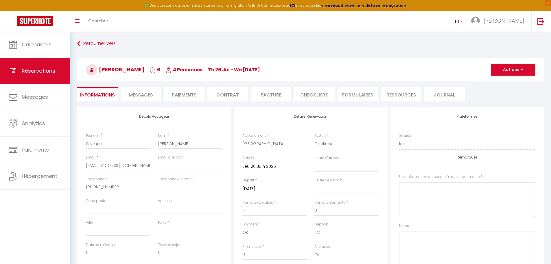
select select
checkbox input "false"
type textarea "Olympia Scott. Langue préférée : français. Tél. +1 561-526-3749. stay+i1set5dbp…"
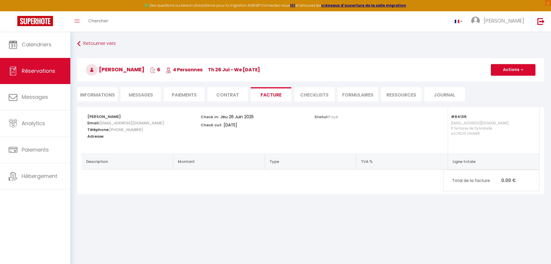
click at [111, 95] on li "Informations" at bounding box center [97, 94] width 41 height 14
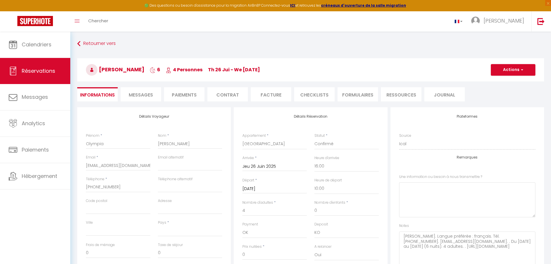
click at [272, 98] on li "Facture" at bounding box center [271, 94] width 41 height 14
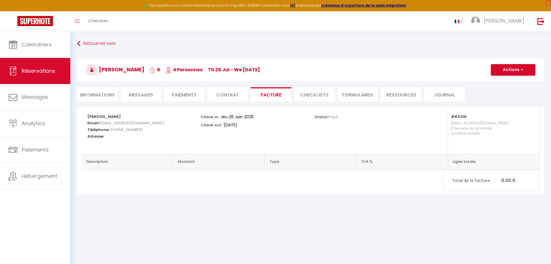
click at [229, 94] on li "Contrat" at bounding box center [228, 94] width 41 height 14
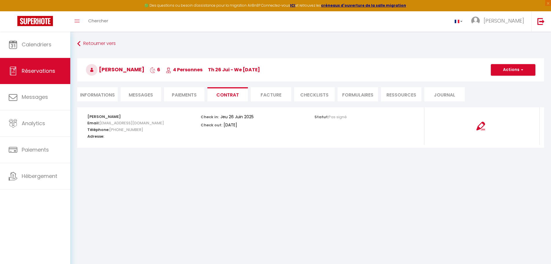
click at [195, 97] on li "Paiements" at bounding box center [184, 94] width 41 height 14
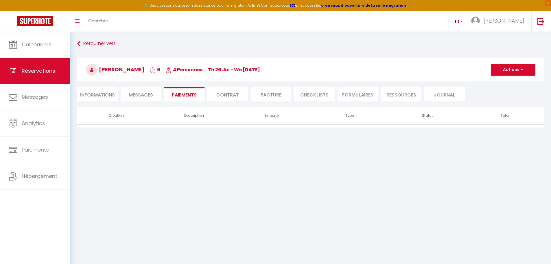
click at [99, 98] on li "Informations" at bounding box center [97, 94] width 41 height 14
select select
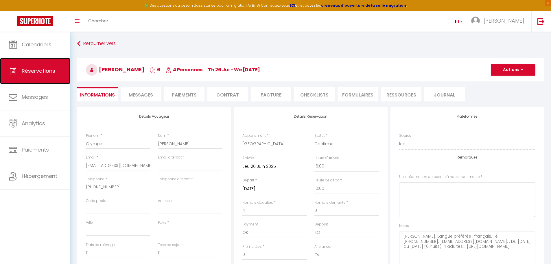
click at [26, 74] on span "Réservations" at bounding box center [39, 70] width 34 height 7
select select "not_cancelled"
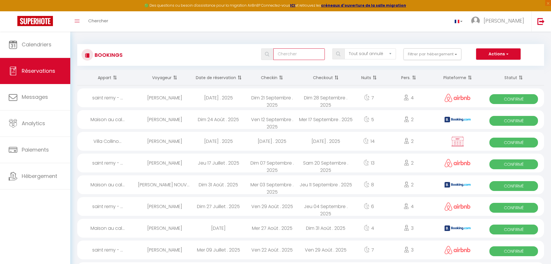
click at [321, 51] on input "text" at bounding box center [300, 54] width 52 height 12
paste input "[PERSON_NAME]"
type input "[PERSON_NAME]"
click at [344, 55] on span at bounding box center [339, 53] width 12 height 11
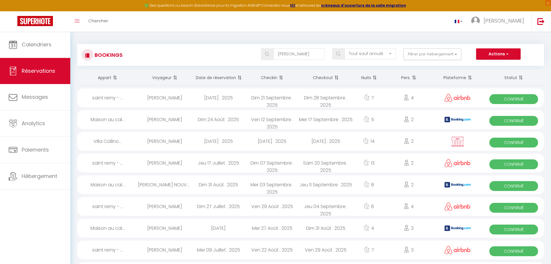
scroll to position [0, 0]
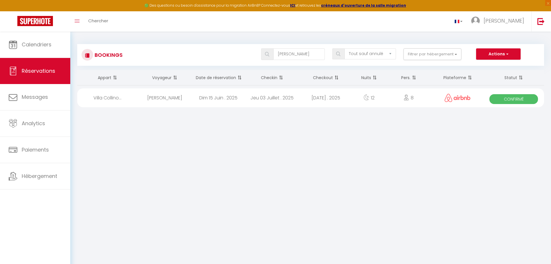
click at [271, 98] on div "Jeu 03 Juillet . 2025" at bounding box center [272, 97] width 54 height 19
select select "OK"
select select "1"
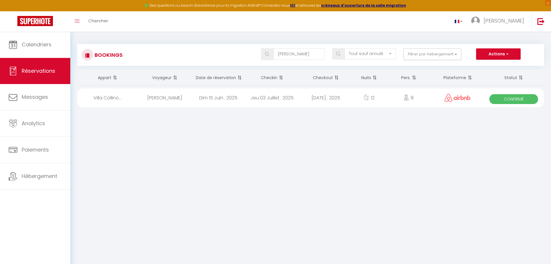
select select "1"
select select
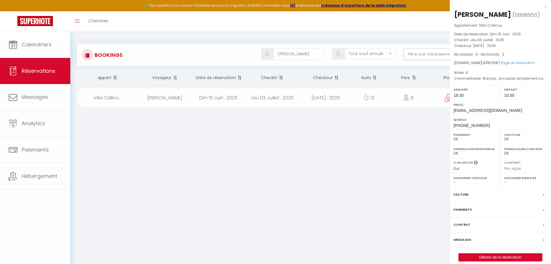
select select "38474"
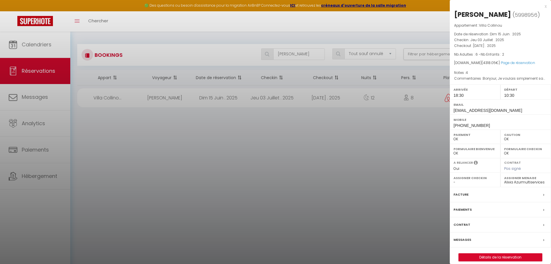
click at [462, 202] on div "Facture" at bounding box center [500, 194] width 101 height 15
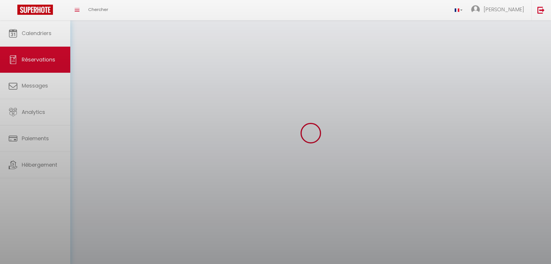
click at [464, 203] on div at bounding box center [275, 132] width 551 height 264
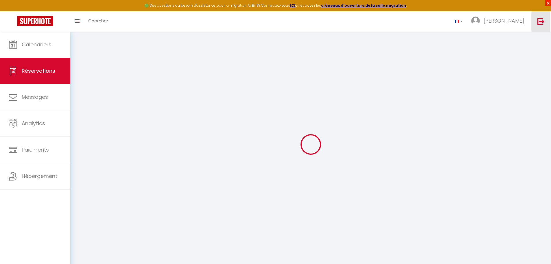
click at [548, 2] on span "×" at bounding box center [549, 3] width 6 height 6
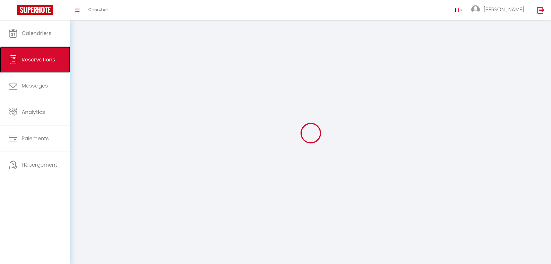
select select
checkbox input "false"
select index
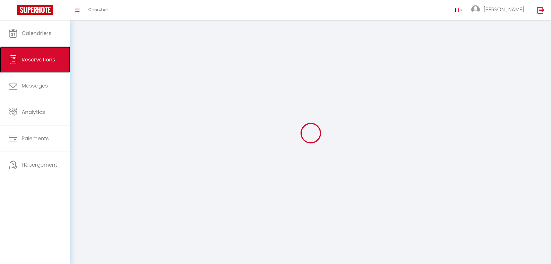
select select
checkbox input "false"
select index
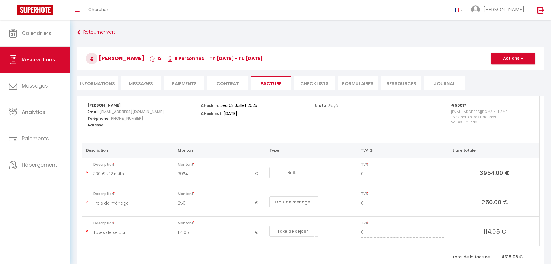
click at [109, 83] on li "Informations" at bounding box center [97, 83] width 41 height 14
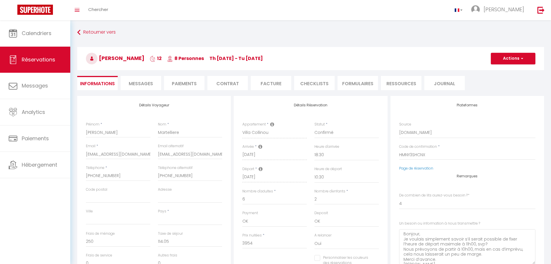
select select
click at [281, 85] on li "Facture" at bounding box center [271, 83] width 41 height 14
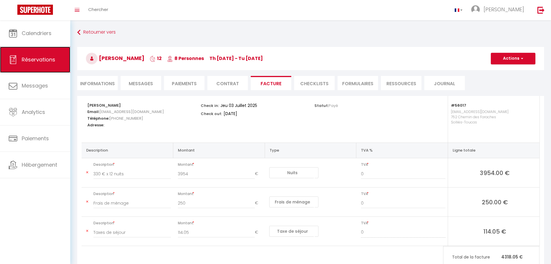
click at [24, 58] on span "Réservations" at bounding box center [39, 59] width 34 height 7
select select "not_cancelled"
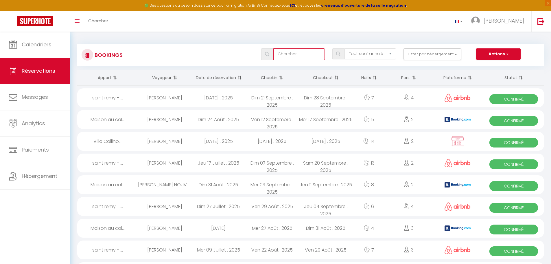
click at [317, 55] on input "text" at bounding box center [300, 54] width 52 height 12
paste input "Delgado"
type input "Delgado"
click at [273, 54] on span at bounding box center [267, 54] width 12 height 12
click at [287, 53] on input "Delgado" at bounding box center [300, 54] width 52 height 12
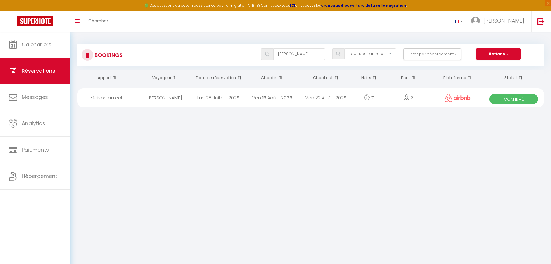
click at [148, 96] on div "[PERSON_NAME]" at bounding box center [165, 97] width 54 height 19
select select "OK"
select select "1"
select select "0"
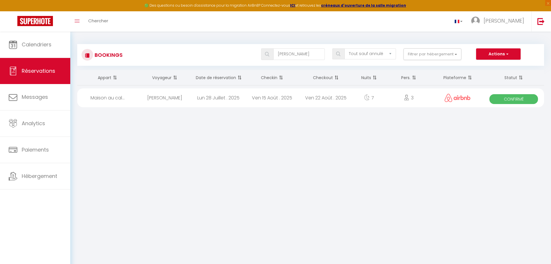
select select "1"
select select
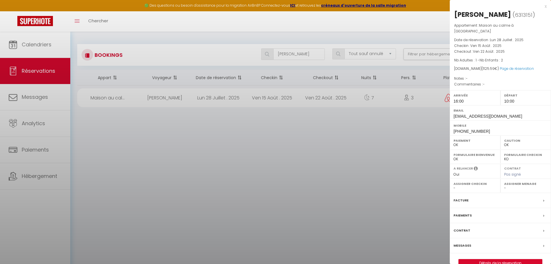
select select "38474"
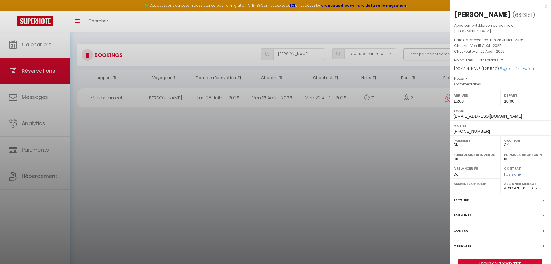
click at [460, 212] on label "Paiements" at bounding box center [463, 215] width 18 height 6
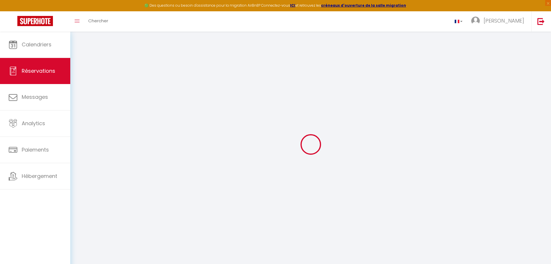
type input "Kelly"
type input "Delgado"
type input "4ttolhjvgyeiqshmpnk8h3enaf3w@reply.superhote.com"
type input "delgado.kelly1988@gmail.com"
type input "+33635265803"
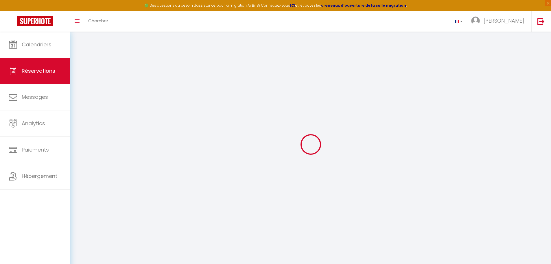
type input "+33635265803"
type input "F"
select select "FR"
type input "198.47"
select select "64250"
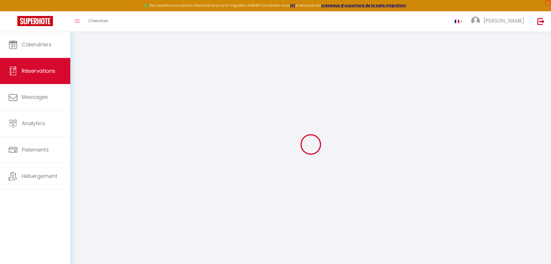
select select "1"
select select
type input "1"
type input "2"
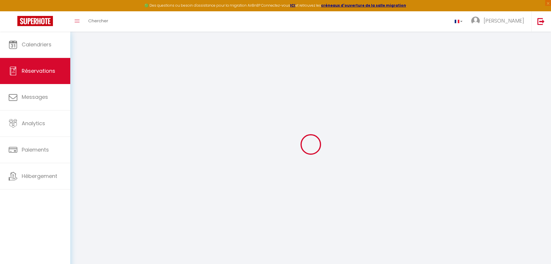
select select "12"
select select
select select "1"
type input "120"
type input "40"
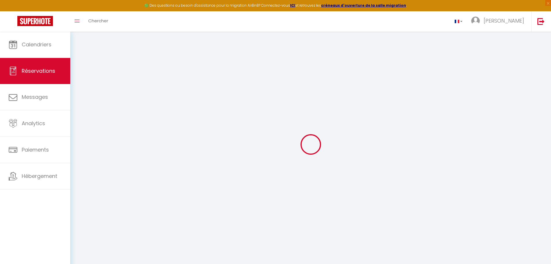
type input "0"
select select
select select "15"
select select
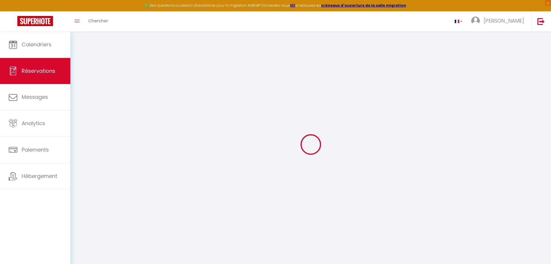
select select
checkbox input "false"
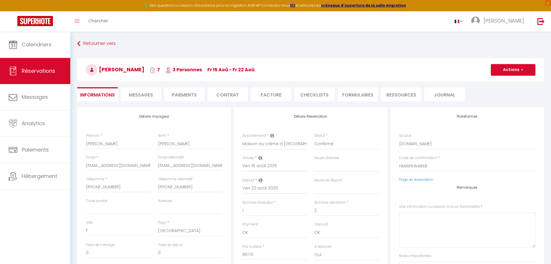
select select
checkbox input "false"
type input "145"
type input "22.99"
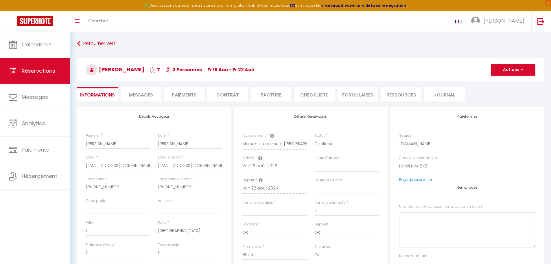
select select
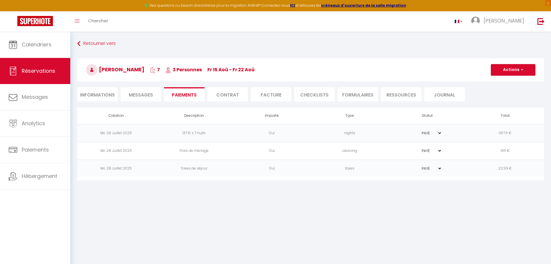
select select "16:00"
select select "10:00"
click at [81, 93] on li "Informations" at bounding box center [97, 94] width 41 height 14
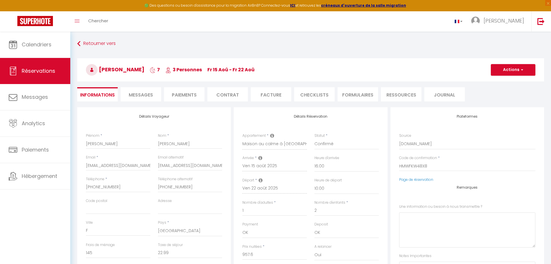
click at [258, 93] on li "Facture" at bounding box center [271, 94] width 41 height 14
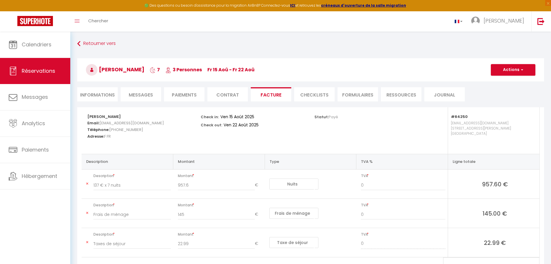
click at [99, 93] on li "Informations" at bounding box center [97, 94] width 41 height 14
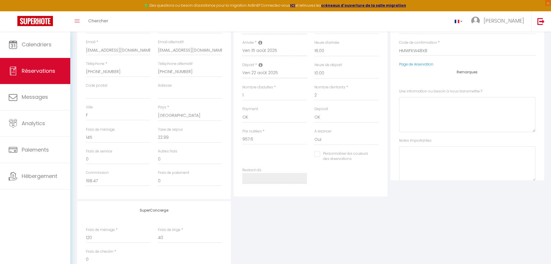
scroll to position [115, 0]
click at [36, 73] on span "Réservations" at bounding box center [39, 70] width 34 height 7
select select "not_cancelled"
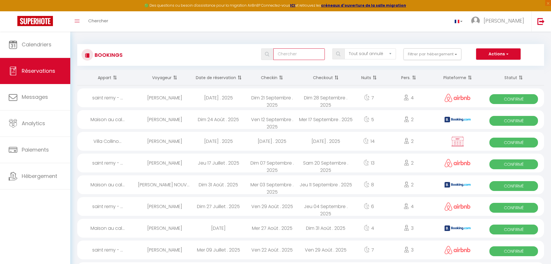
click at [287, 50] on input "text" at bounding box center [300, 54] width 52 height 12
paste input "Marieke"
type input "Marieke"
click at [264, 55] on div at bounding box center [266, 54] width 8 height 5
click at [268, 52] on img at bounding box center [267, 54] width 4 height 5
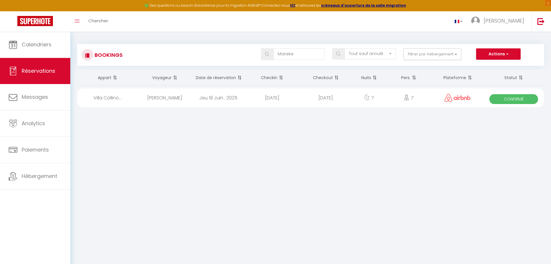
click at [221, 98] on div "Jeu 19 Juin . 2025" at bounding box center [219, 97] width 54 height 19
select select "OK"
select select "1"
select select "0"
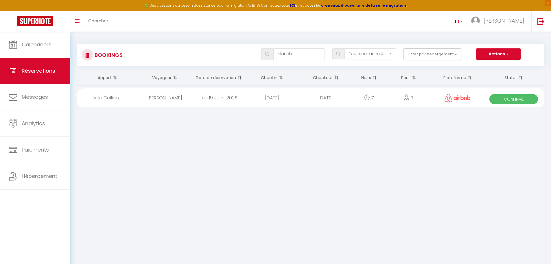
select select "1"
select select
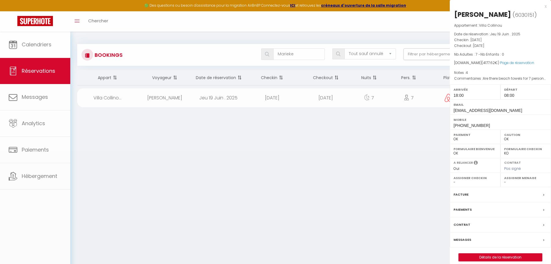
select select "38474"
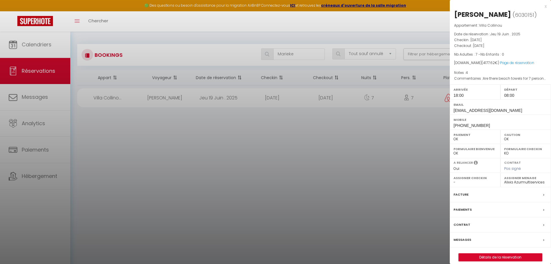
click at [460, 197] on label "Facture" at bounding box center [461, 194] width 15 height 6
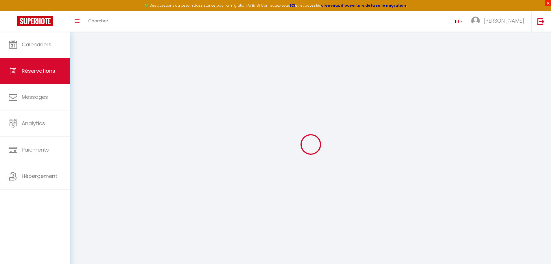
click at [548, 3] on span "×" at bounding box center [549, 3] width 6 height 6
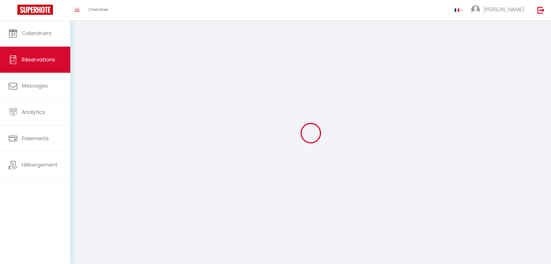
select select
checkbox input "false"
select index
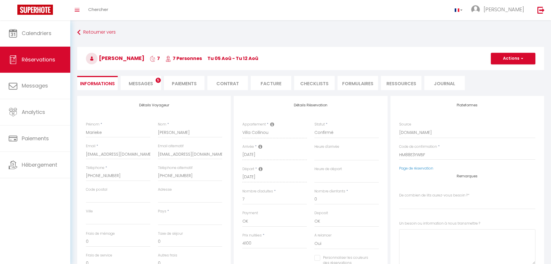
select select
checkbox input "false"
select index "4"
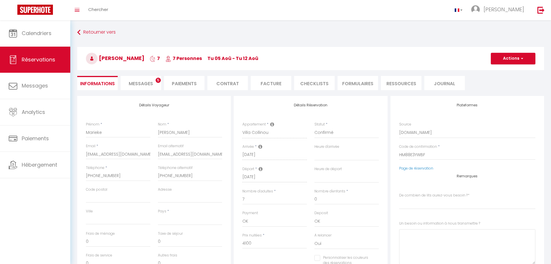
type \?1 "Are there beach towels for 7 persons ? How does the key holder procedure work ?"
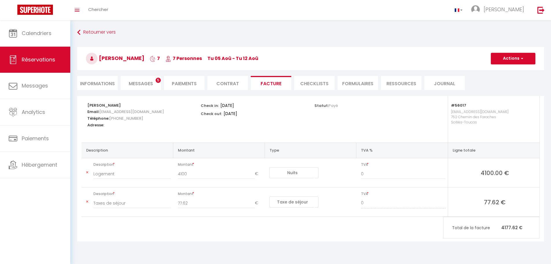
click at [102, 88] on li "Informations" at bounding box center [97, 83] width 41 height 14
select select
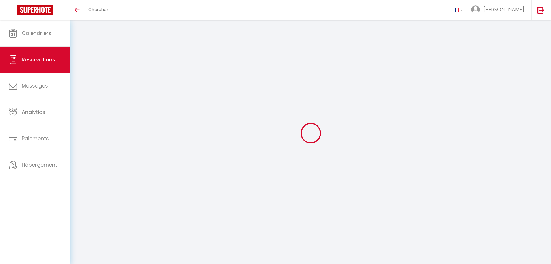
select select
checkbox input "false"
select index
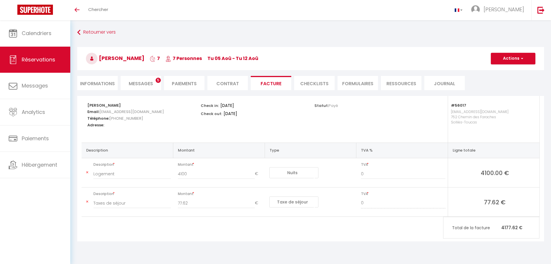
select select "not_cancelled"
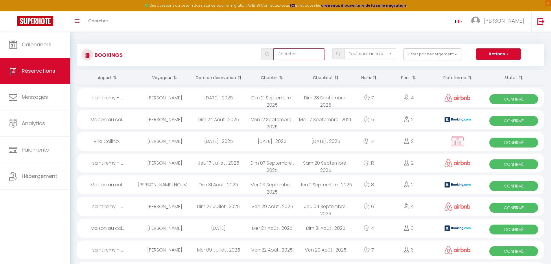
click at [287, 57] on input "text" at bounding box center [300, 54] width 52 height 12
paste input "Marieke"
type input "Marieke"
click at [269, 53] on img at bounding box center [267, 54] width 4 height 5
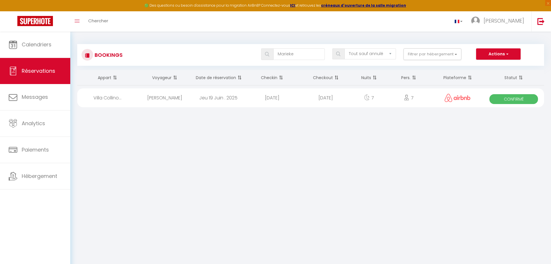
click at [263, 97] on div "[DATE]" at bounding box center [272, 97] width 54 height 19
select select "OK"
select select "1"
select select "0"
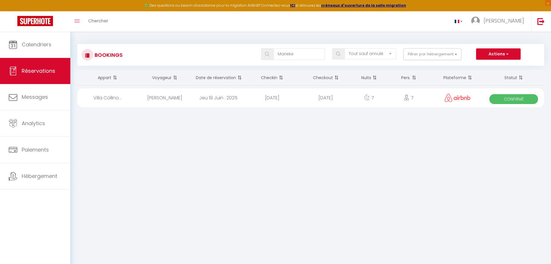
select select "1"
select select
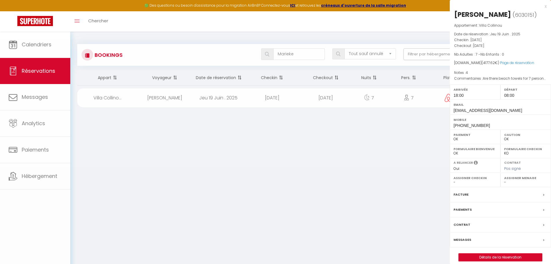
select select "38474"
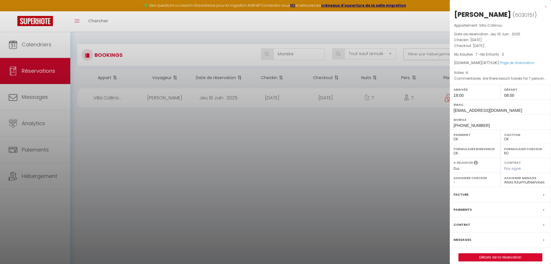
click at [463, 197] on label "Facture" at bounding box center [461, 194] width 15 height 6
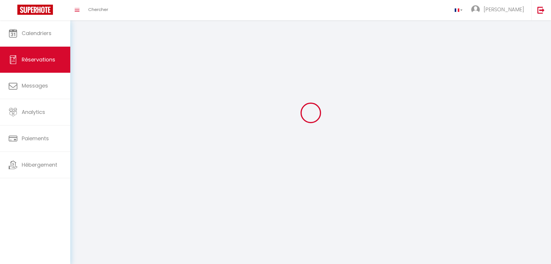
scroll to position [32, 0]
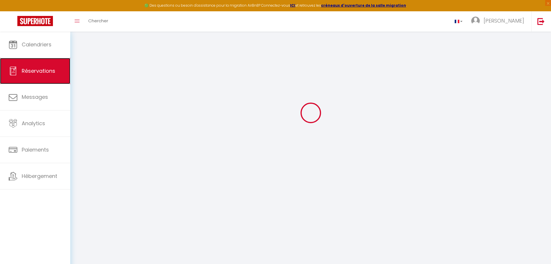
click at [55, 73] on span "Réservations" at bounding box center [39, 70] width 34 height 7
select select "not_cancelled"
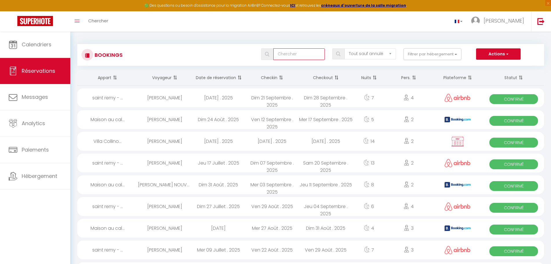
click at [291, 53] on input "text" at bounding box center [300, 54] width 52 height 12
paste input "Marieke"
type input "Marieke"
click at [234, 56] on div "Marieke Tous les statuts Annulé Confirmé Non Confirmé Tout sauf annulé No Show …" at bounding box center [330, 54] width 427 height 12
click at [267, 51] on span at bounding box center [267, 54] width 12 height 12
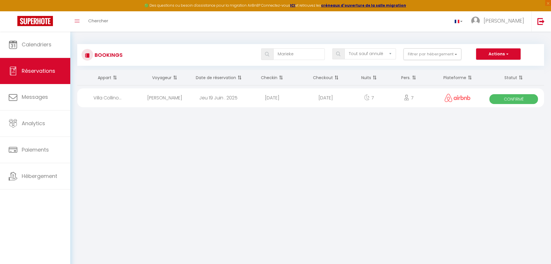
click at [143, 95] on div "[PERSON_NAME]" at bounding box center [165, 97] width 54 height 19
select select "OK"
select select "1"
select select "0"
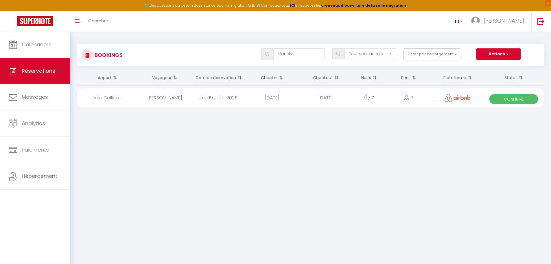
select select "1"
select select
select select "38474"
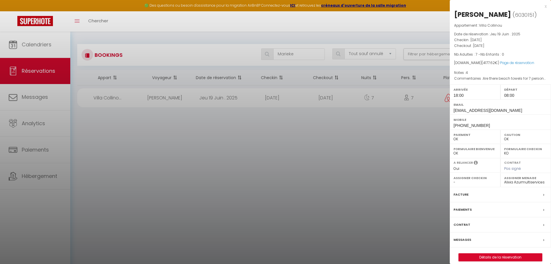
click at [462, 197] on label "Facture" at bounding box center [461, 194] width 15 height 6
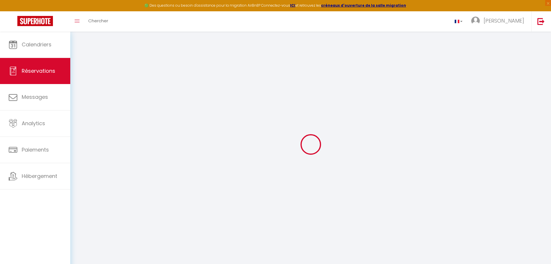
select select
select index
select select
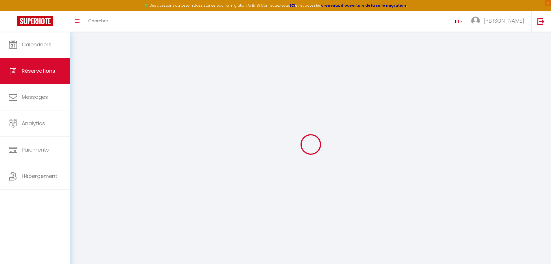
select select
checkbox input "false"
select index
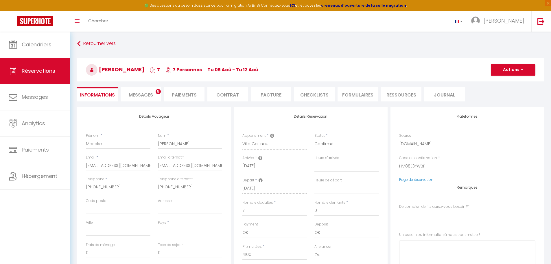
select select
checkbox input "false"
select index "4"
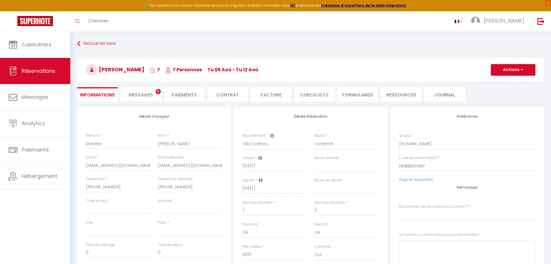
type \?1 "Are there beach towels for 7 persons ? How does the key holder procedure work ?"
select select
type input "77.62"
select select
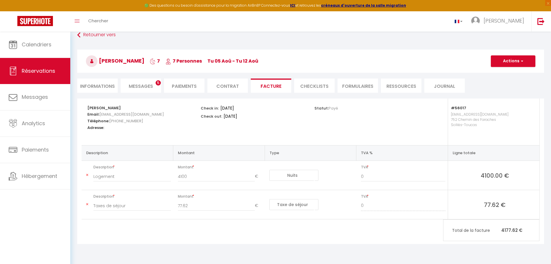
select select
select select "18:00"
select select "08:00"
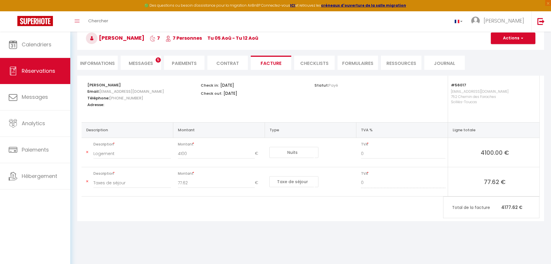
click at [110, 68] on li "Informations" at bounding box center [97, 63] width 41 height 14
select select
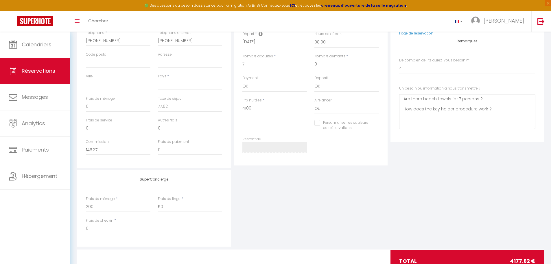
scroll to position [146, 0]
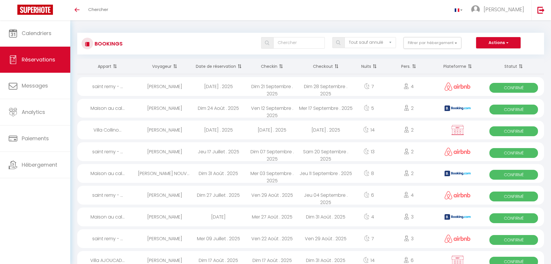
click at [41, 68] on link "Réservations" at bounding box center [35, 60] width 70 height 26
click at [278, 45] on input "text" at bounding box center [300, 43] width 52 height 12
paste input "Derulle"
type input "Derulle"
click at [265, 43] on div at bounding box center [266, 42] width 8 height 5
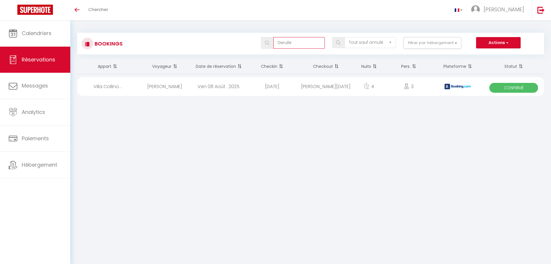
click at [274, 43] on input "Derulle" at bounding box center [300, 43] width 52 height 12
click at [210, 86] on div "Ven 08 Août . 2025" at bounding box center [219, 86] width 54 height 19
select select "OK"
select select "1"
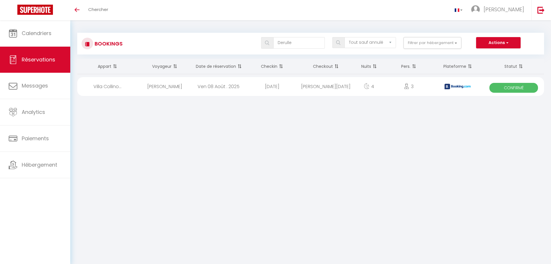
select select "1"
select select
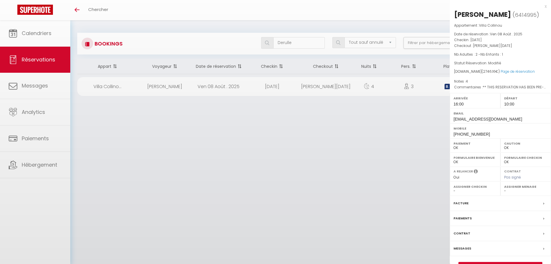
select select "38474"
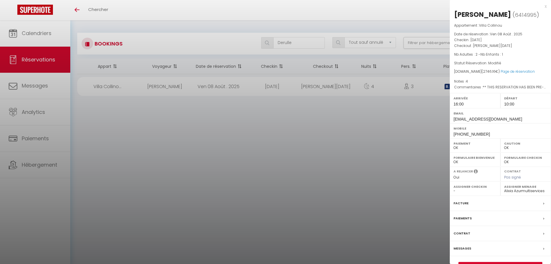
click at [455, 206] on label "Facture" at bounding box center [461, 203] width 15 height 6
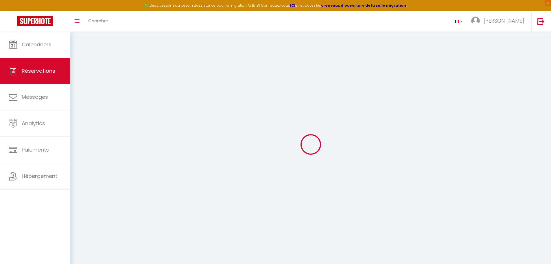
select index
select select
select index
select select
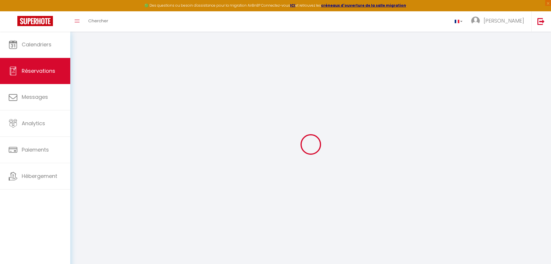
select select
checkbox input "false"
select index
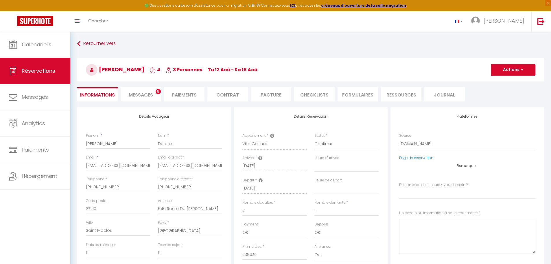
select select
checkbox input "false"
select index "4"
type \?1 "** THIS RESERVATION HAS BEEN PRE-PAID ** Reservation has a cancellation grace p…"
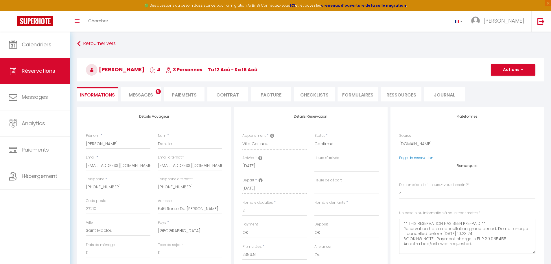
type input "250"
type input "109.36"
select select
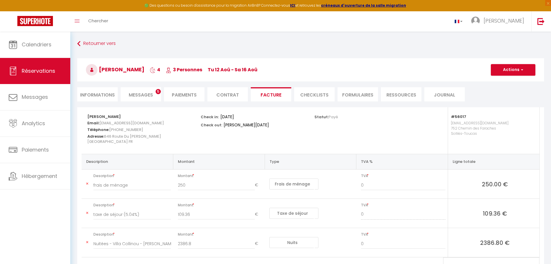
select select "16:00"
select select "10:00"
click at [102, 95] on li "Informations" at bounding box center [97, 94] width 41 height 14
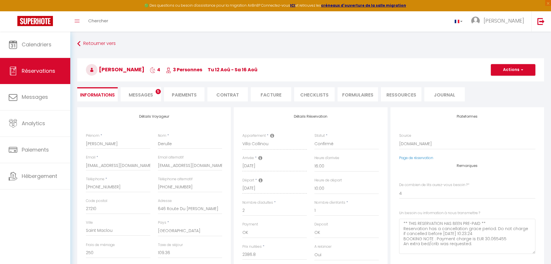
click at [257, 94] on li "Facture" at bounding box center [271, 94] width 41 height 14
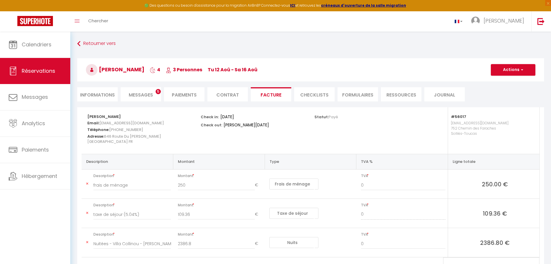
click at [96, 97] on li "Informations" at bounding box center [97, 94] width 41 height 14
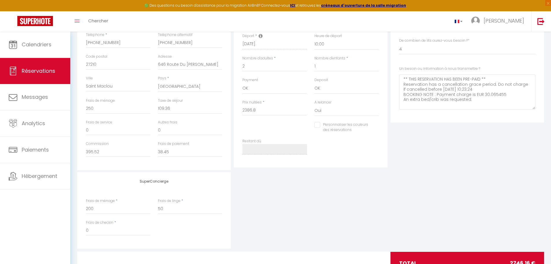
scroll to position [144, 0]
click at [21, 67] on link "Réservations" at bounding box center [35, 71] width 70 height 26
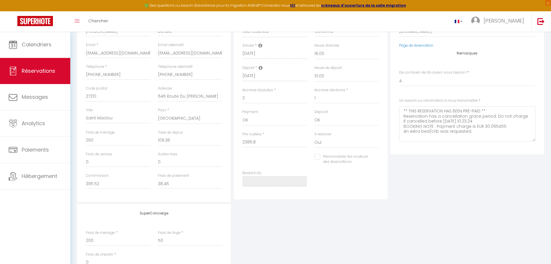
select select "not_cancelled"
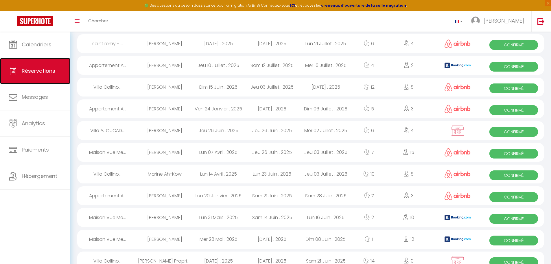
click at [39, 68] on span "Réservations" at bounding box center [39, 70] width 34 height 7
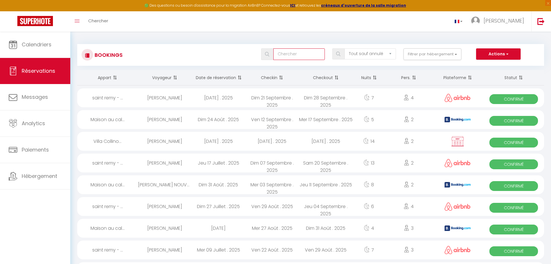
click at [311, 53] on input "text" at bounding box center [300, 54] width 52 height 12
paste input "Bruyas"
type input "Bruyas"
click at [279, 45] on div "Bookings Bruyas Tous les statuts Annulé Confirmé Non Confirmé Tout sauf annulé …" at bounding box center [310, 55] width 467 height 22
click at [264, 54] on div at bounding box center [266, 54] width 8 height 5
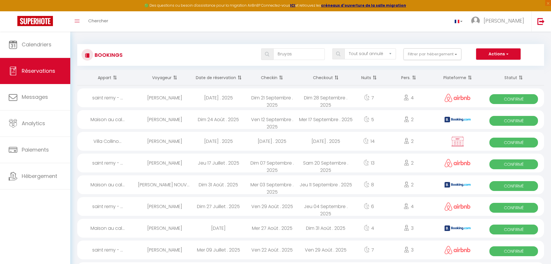
click at [269, 54] on img at bounding box center [267, 54] width 4 height 5
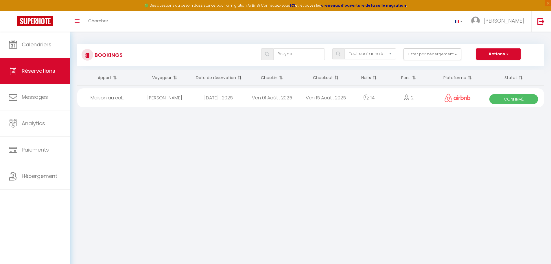
click at [208, 98] on div "[DATE] . 2025" at bounding box center [219, 97] width 54 height 19
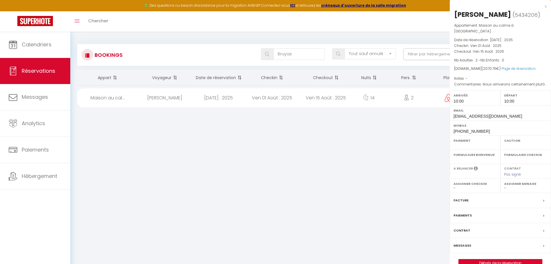
select select "OK"
select select "1"
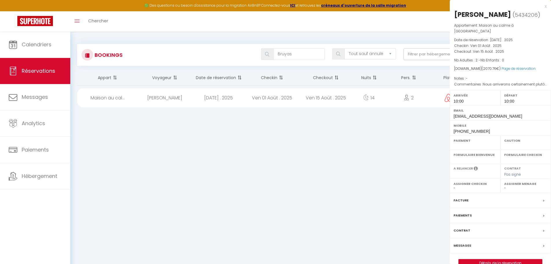
select select
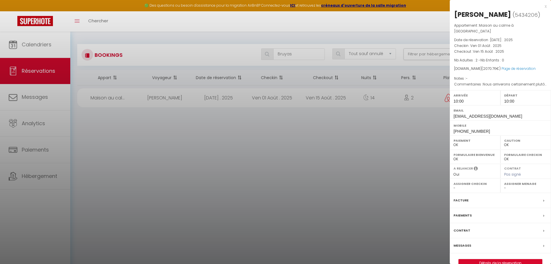
click at [458, 197] on label "Facture" at bounding box center [461, 200] width 15 height 6
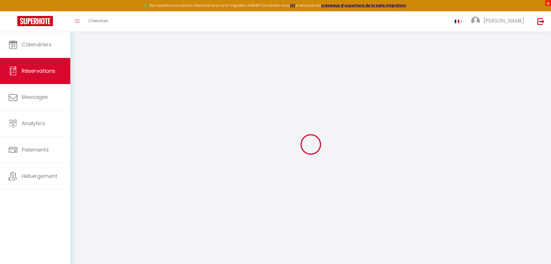
select select "cleaning"
select select "taxes"
click at [548, 4] on span "×" at bounding box center [549, 3] width 6 height 6
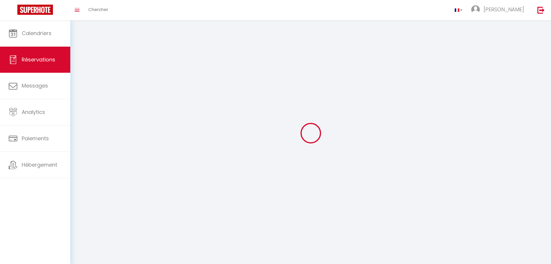
select select
checkbox input "false"
select select
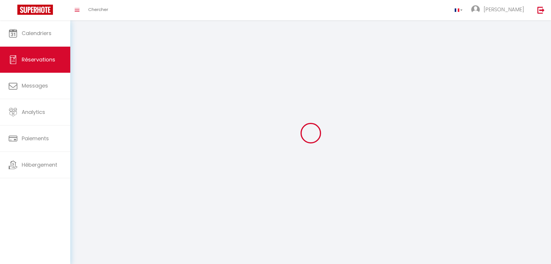
checkbox input "false"
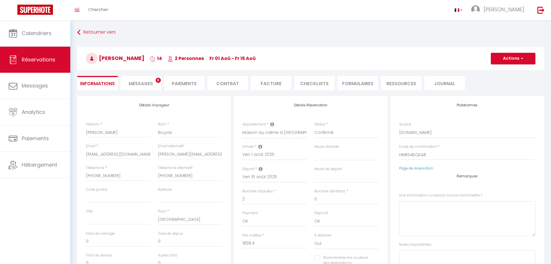
select select
checkbox input "false"
type \?0 "Nous arriverons certainement plutôt ( avant midi ) mais nous attendrons 16h si …"
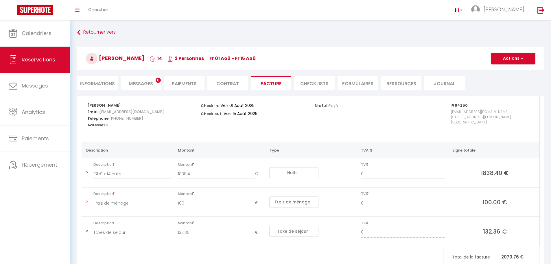
click at [85, 94] on div "Retourner vers [PERSON_NAME] 14 2 Personnes Fr 01 Aoû - Fr 15 [PERSON_NAME] Act…" at bounding box center [311, 61] width 475 height 69
click at [95, 88] on li "Informations" at bounding box center [97, 83] width 41 height 14
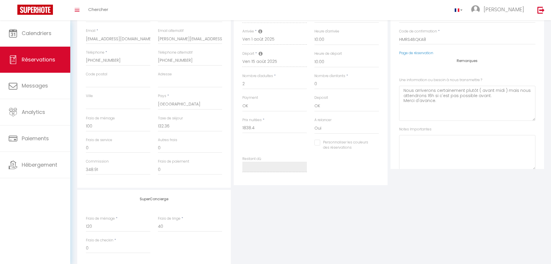
scroll to position [115, 0]
click at [36, 56] on span "Réservations" at bounding box center [39, 59] width 34 height 7
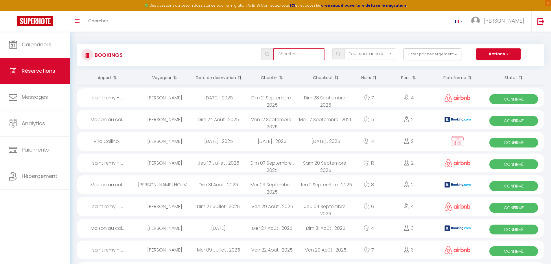
click at [314, 52] on input "text" at bounding box center [300, 54] width 52 height 12
type input "zec"
click at [268, 56] on img at bounding box center [267, 54] width 4 height 5
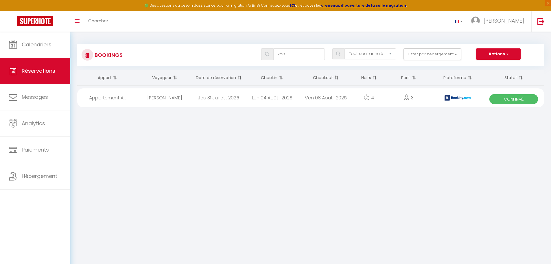
click at [247, 101] on div "Lun 04 Août . 2025" at bounding box center [272, 97] width 54 height 19
select select "OK"
select select "0"
select select "1"
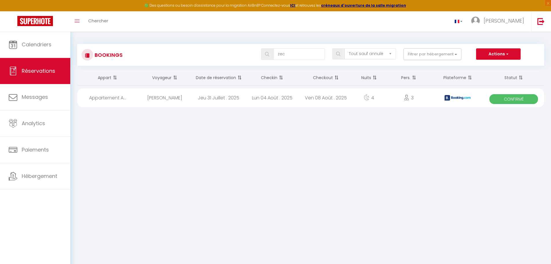
select select "1"
select select
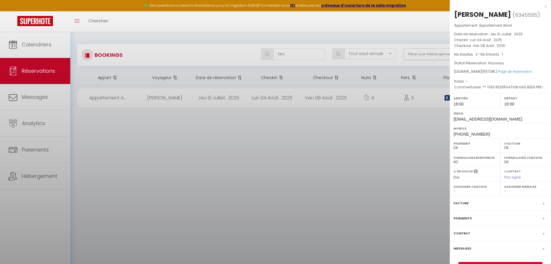
select select "40037"
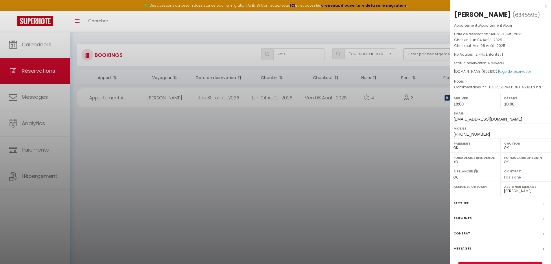
click at [469, 200] on div "Facture" at bounding box center [500, 203] width 101 height 15
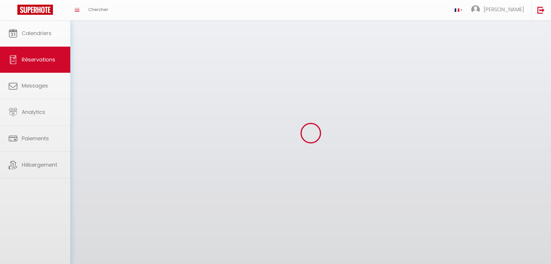
click at [465, 202] on div at bounding box center [275, 132] width 551 height 264
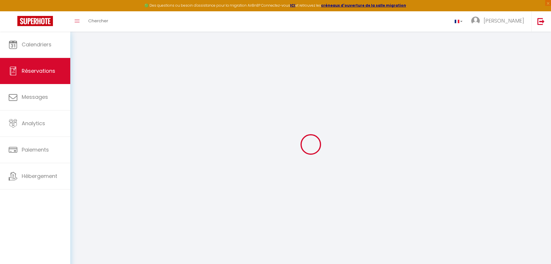
select select "cleaning"
select select "other"
select select "taxes"
select select
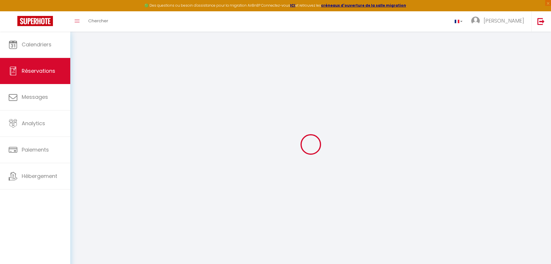
checkbox input "false"
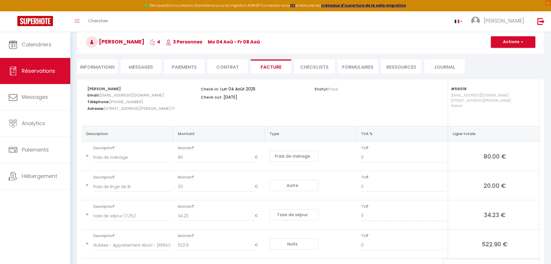
scroll to position [28, 0]
click at [104, 67] on li "Informations" at bounding box center [97, 66] width 41 height 14
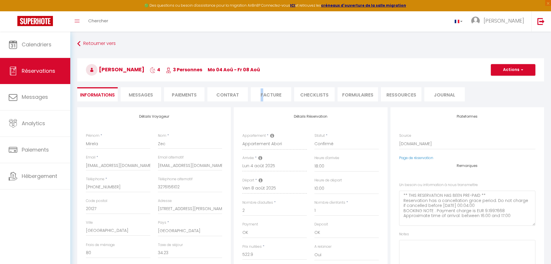
click at [262, 99] on li "Facture" at bounding box center [271, 94] width 41 height 14
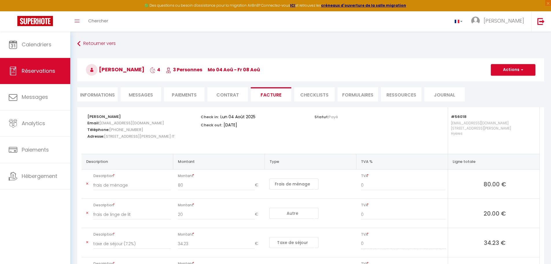
click at [320, 59] on h3 "[PERSON_NAME] 4 3 Personnes Mo 04 Aoû - Fr 08 Aoû" at bounding box center [310, 69] width 467 height 23
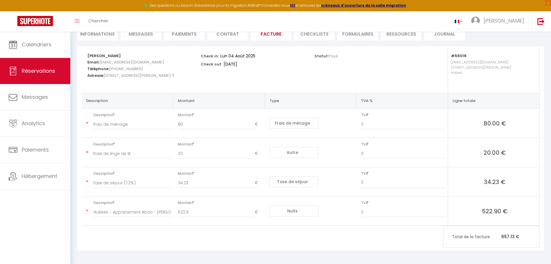
scroll to position [62, 0]
click at [28, 71] on span "Réservations" at bounding box center [39, 70] width 34 height 7
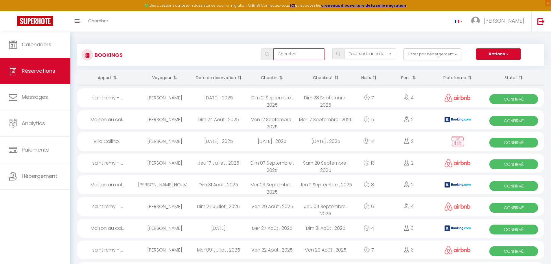
click at [292, 54] on input "text" at bounding box center [300, 54] width 52 height 12
paste input "Vandenhaute"
type input "Vandenhaute"
click at [237, 57] on div "Vandenhaute Tous les statuts Annulé Confirmé Non Confirmé Tout sauf annulé No S…" at bounding box center [330, 54] width 427 height 12
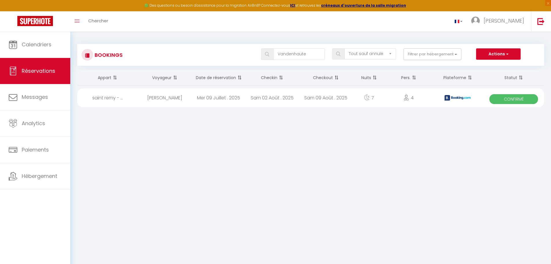
click at [230, 100] on div "Mer 09 Juillet . 2025" at bounding box center [219, 97] width 54 height 19
select select "OK"
select select "1"
select select "0"
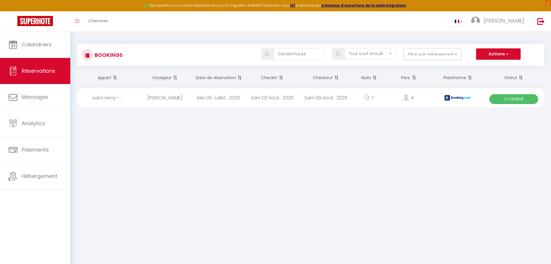
select select "1"
select select
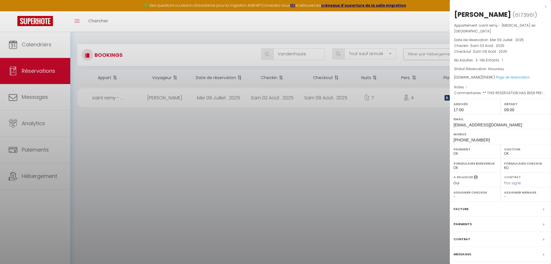
select select "49793"
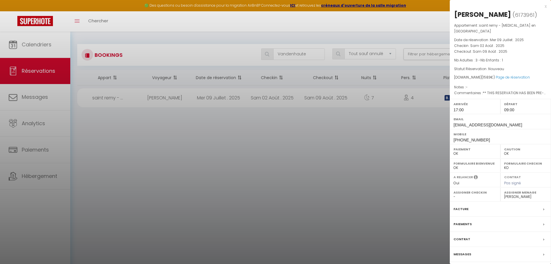
click at [465, 207] on label "Facture" at bounding box center [461, 209] width 15 height 6
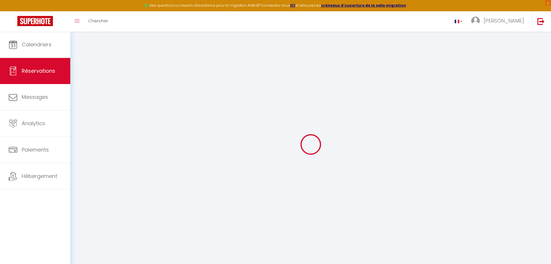
select select
checkbox input "false"
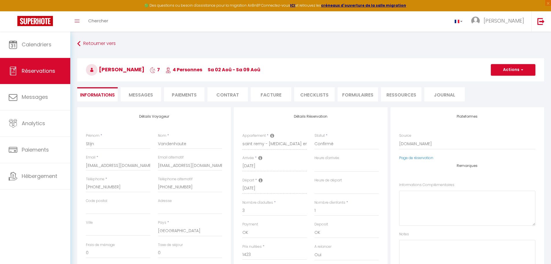
select select
checkbox input "false"
type Complémentaires0 "** THIS RESERVATION HAS BEEN PRE-PAID ** Reservation has a cancellation grace p…"
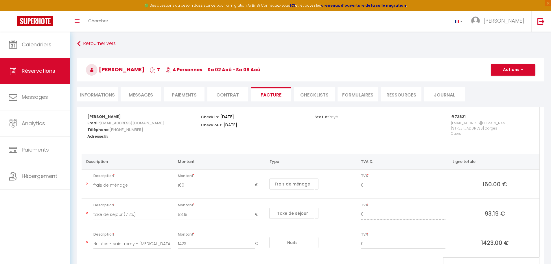
click at [215, 96] on li "Contrat" at bounding box center [228, 94] width 41 height 14
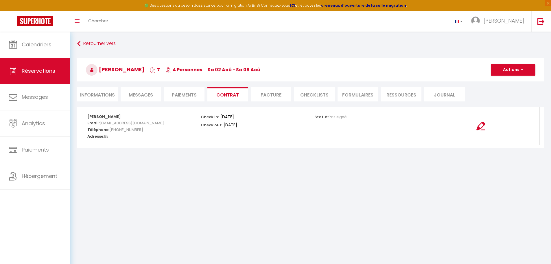
click at [93, 96] on li "Informations" at bounding box center [97, 94] width 41 height 14
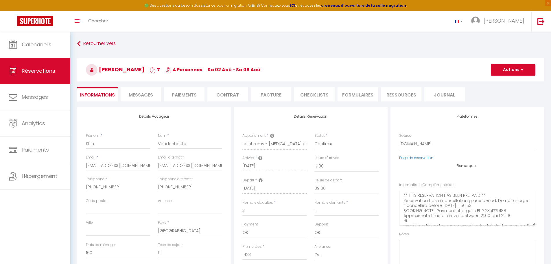
click at [226, 89] on li "Contrat" at bounding box center [228, 94] width 41 height 14
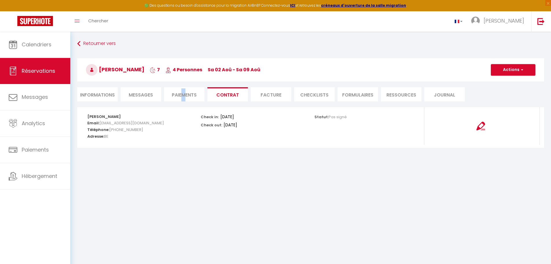
drag, startPoint x: 184, startPoint y: 92, endPoint x: 190, endPoint y: 93, distance: 6.2
click at [184, 92] on li "Paiements" at bounding box center [184, 94] width 41 height 14
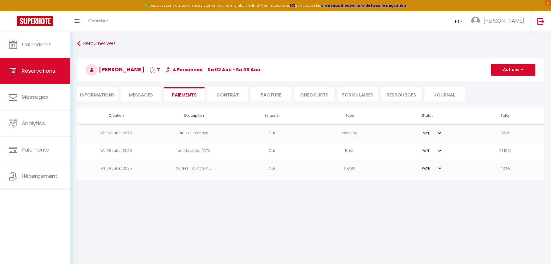
click at [245, 192] on body "🟢 Des questions ou besoin d'assistance pour la migration AirBnB? Connectez-vous…" at bounding box center [275, 164] width 551 height 264
click at [108, 89] on li "Informations" at bounding box center [97, 94] width 41 height 14
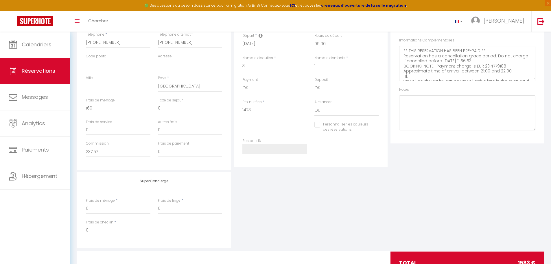
scroll to position [169, 0]
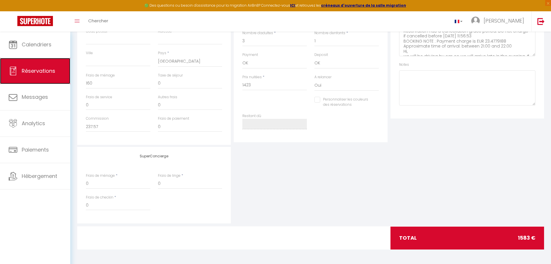
click at [28, 74] on link "Réservations" at bounding box center [35, 71] width 70 height 26
select select "not_cancelled"
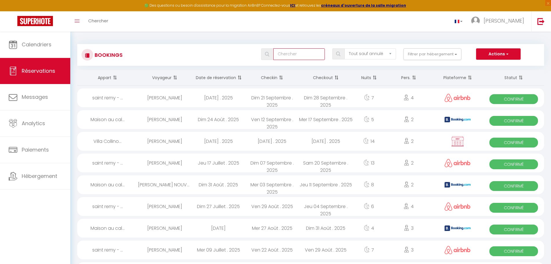
click at [307, 57] on input "text" at bounding box center [300, 54] width 52 height 12
paste input "Sembely"
type input "Sembely"
select select
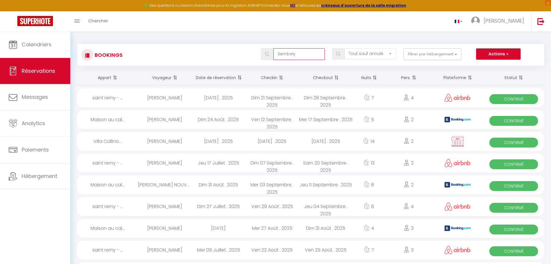
select select
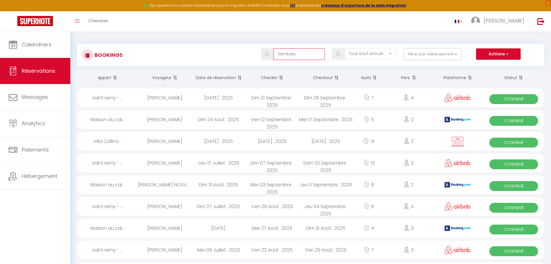
type input "Sembely"
click at [265, 52] on div at bounding box center [266, 54] width 8 height 5
select select
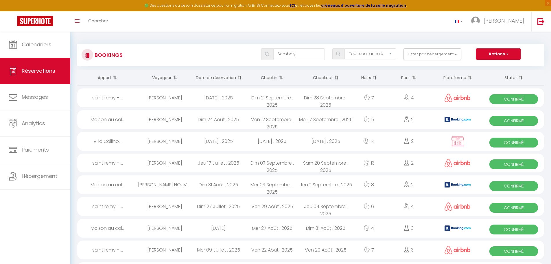
select select
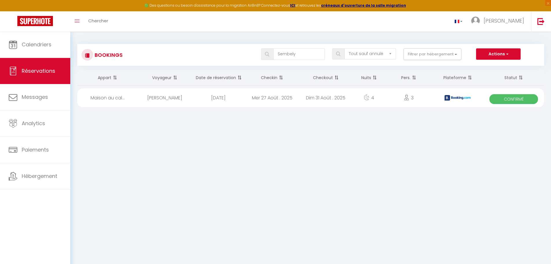
click at [115, 99] on div "Maison au cal..." at bounding box center [107, 97] width 61 height 19
select select "OK"
select select "1"
select select "0"
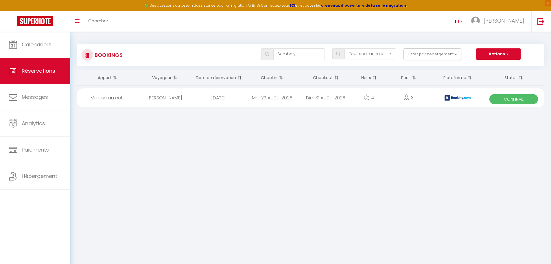
select select "1"
select select
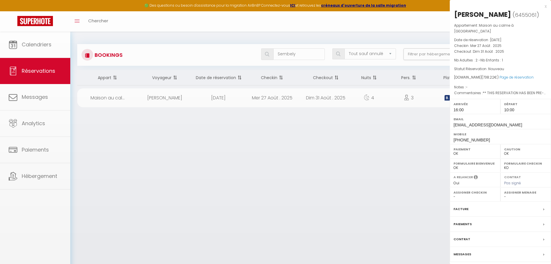
select select "38474"
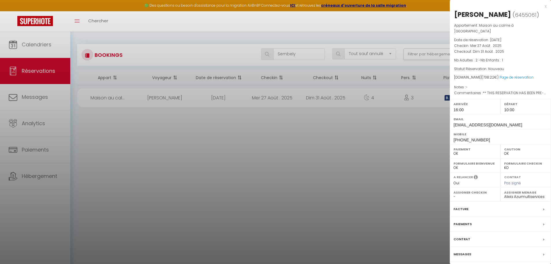
click at [460, 212] on label "Facture" at bounding box center [461, 209] width 15 height 6
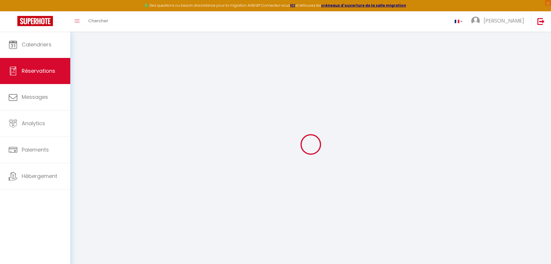
select select "cleaning"
select select "other"
select select "taxes"
select select
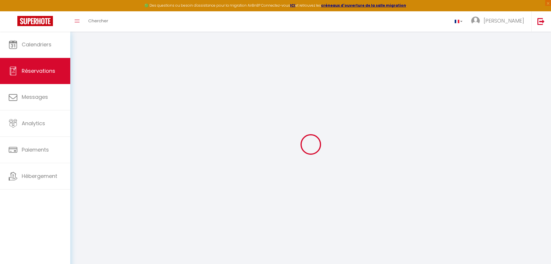
checkbox input "false"
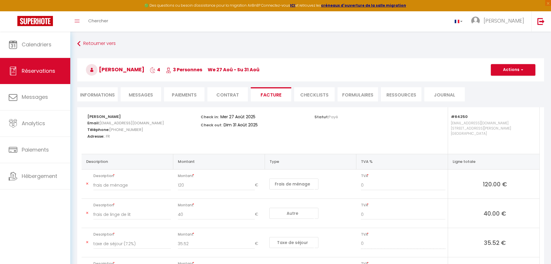
select select "not_cancelled"
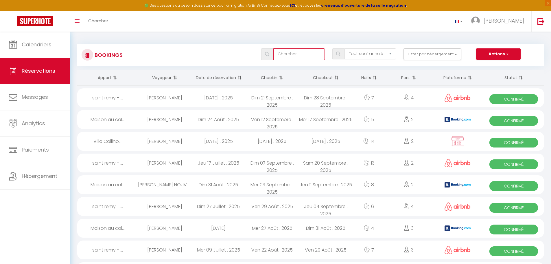
click at [304, 56] on input "text" at bounding box center [300, 54] width 52 height 12
paste input "Sembely"
type input "Sembely"
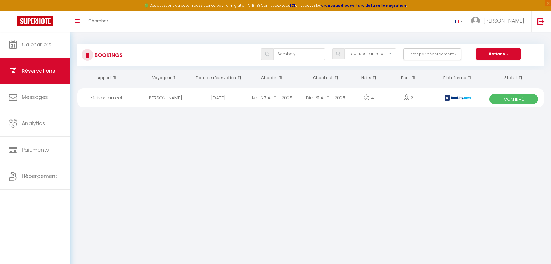
click at [271, 56] on span at bounding box center [267, 54] width 12 height 12
click at [37, 67] on span "Réservations" at bounding box center [39, 70] width 34 height 7
click at [294, 51] on input "Sembely" at bounding box center [300, 54] width 52 height 12
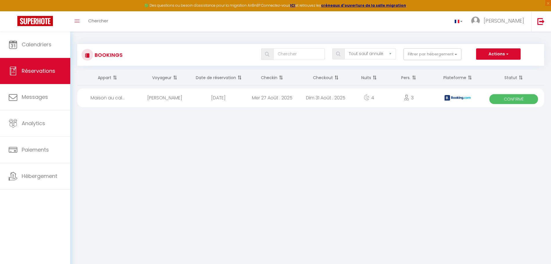
click at [268, 55] on img at bounding box center [267, 54] width 4 height 5
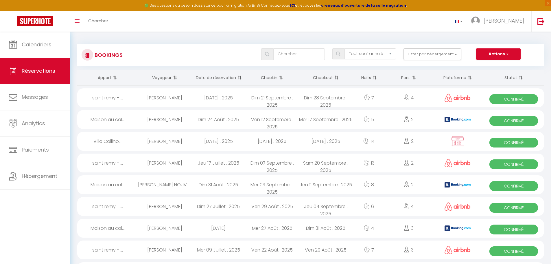
click at [209, 78] on th "Date de réservation" at bounding box center [219, 77] width 54 height 15
click at [278, 78] on span at bounding box center [281, 78] width 6 height 12
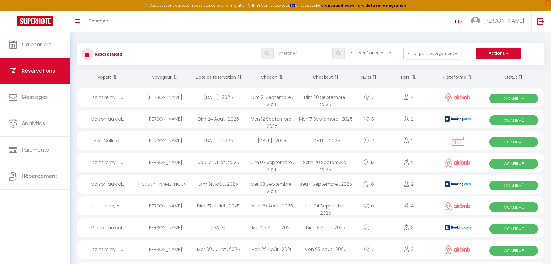
scroll to position [0, 0]
click at [178, 184] on div "[PERSON_NAME] NOUVELLET" at bounding box center [165, 184] width 54 height 19
select select "OK"
select select "1"
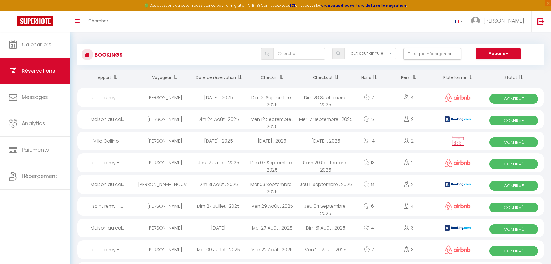
select select "0"
select select "1"
select select
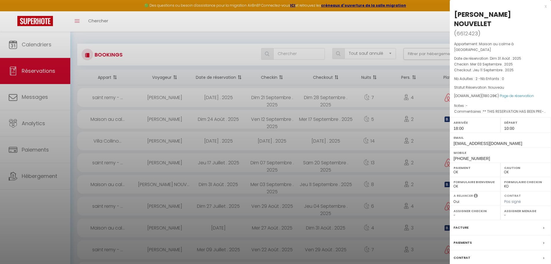
select select "38474"
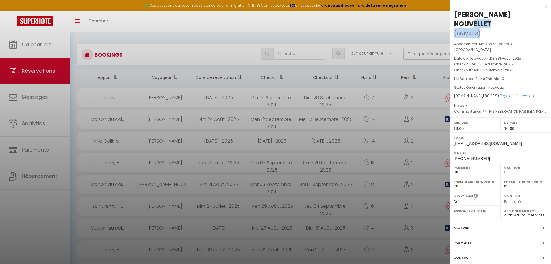
drag, startPoint x: 498, startPoint y: 28, endPoint x: 457, endPoint y: 12, distance: 44.7
click at [457, 12] on h2 "[PERSON_NAME] NOUVELLET ( 6612423 )" at bounding box center [500, 24] width 93 height 28
click at [457, 12] on div "[PERSON_NAME] NOUVELLET" at bounding box center [500, 19] width 93 height 19
drag, startPoint x: 454, startPoint y: 12, endPoint x: 495, endPoint y: 24, distance: 42.5
click at [495, 24] on div "[PERSON_NAME] NOUVELLET" at bounding box center [500, 19] width 93 height 19
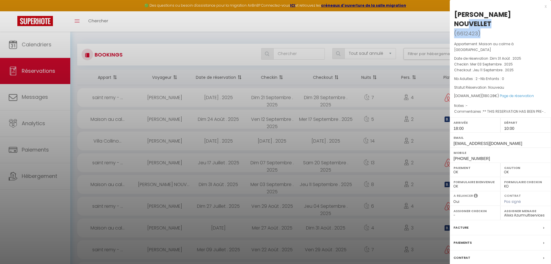
drag, startPoint x: 484, startPoint y: 34, endPoint x: 455, endPoint y: 14, distance: 34.5
click at [455, 14] on h2 "CHRISTINE JEANNERET NOUVELLET ( 6612423 )" at bounding box center [500, 24] width 93 height 28
copy h2 "CHRISTINE JEANNERET NOUVELLET ( 6612423 )"
click at [462, 239] on label "Paiements" at bounding box center [463, 242] width 18 height 6
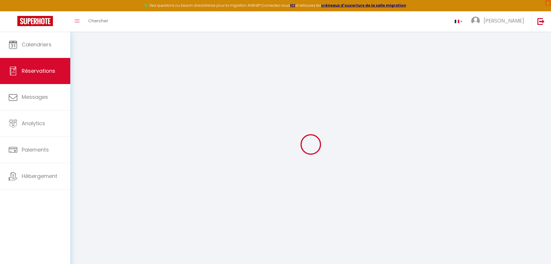
select select
checkbox input "false"
select select
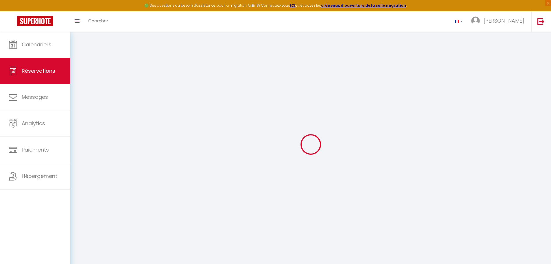
checkbox input "false"
type \?0 "** THIS RESERVATION HAS BEEN PRE-PAID ** Reservation has a cancellation grace p…"
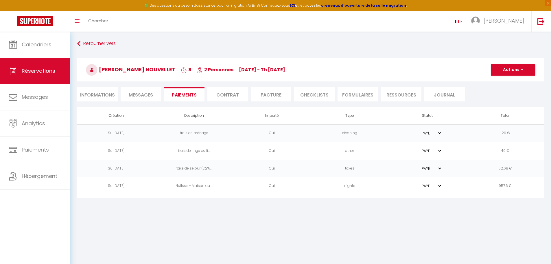
click at [82, 92] on li "Informations" at bounding box center [97, 94] width 41 height 14
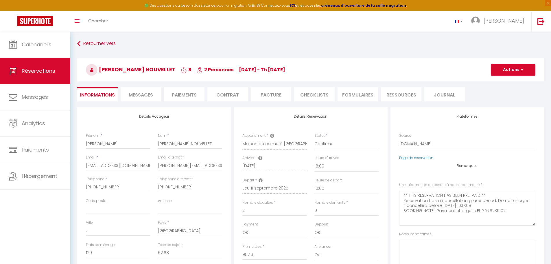
click at [190, 97] on li "Paiements" at bounding box center [184, 94] width 41 height 14
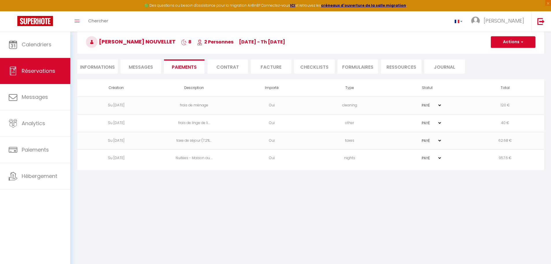
scroll to position [28, 0]
click at [291, 68] on ul "Informations Messages Paiements Contrat Facture CHECKLISTS FORMULAIRES Ressourc…" at bounding box center [310, 66] width 467 height 14
click at [274, 68] on li "Facture" at bounding box center [271, 66] width 41 height 14
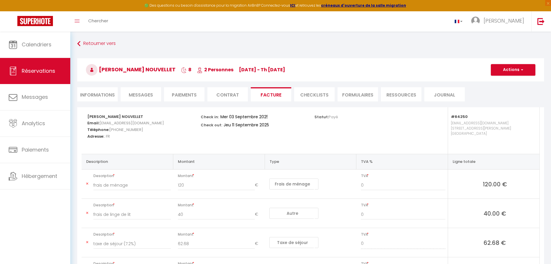
click at [131, 119] on span "[EMAIL_ADDRESS][DOMAIN_NAME]" at bounding box center [132, 123] width 65 height 8
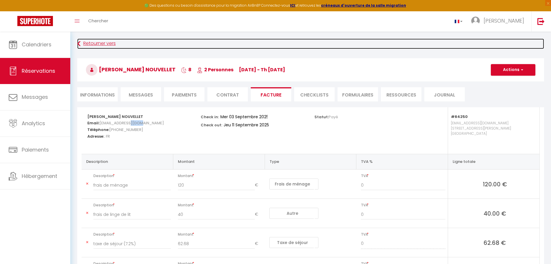
click at [87, 43] on link "Retourner vers" at bounding box center [310, 43] width 467 height 10
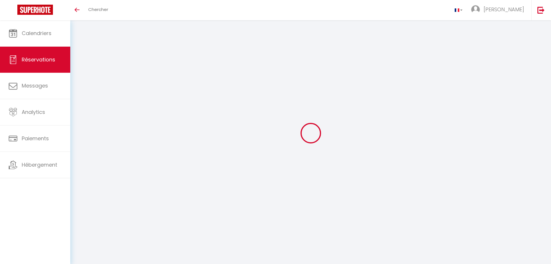
select select
checkbox input "false"
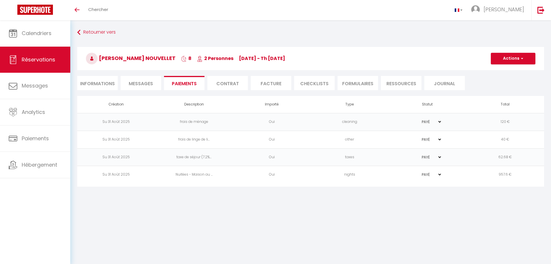
click at [36, 56] on span "Réservations" at bounding box center [39, 59] width 34 height 7
select select "not_cancelled"
